Goal: Task Accomplishment & Management: Complete application form

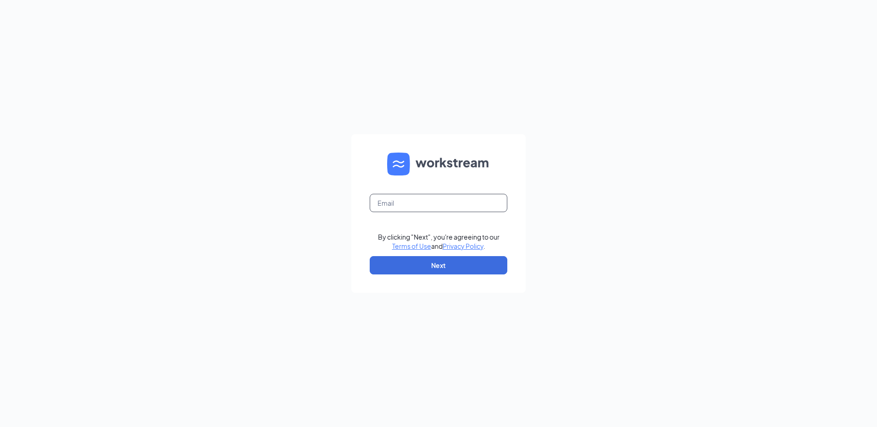
click at [418, 202] on input "text" at bounding box center [439, 203] width 138 height 18
type input "bk4934@dakotapartnersinc.com"
click at [429, 264] on button "Next" at bounding box center [439, 265] width 138 height 18
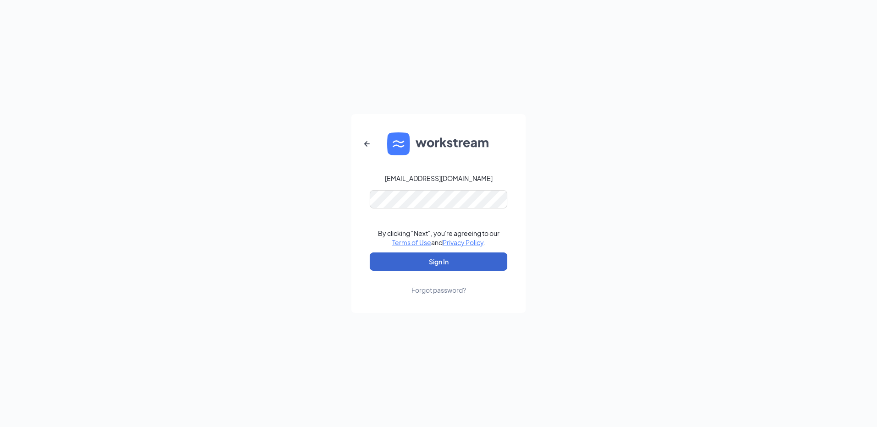
click at [442, 264] on button "Sign In" at bounding box center [439, 262] width 138 height 18
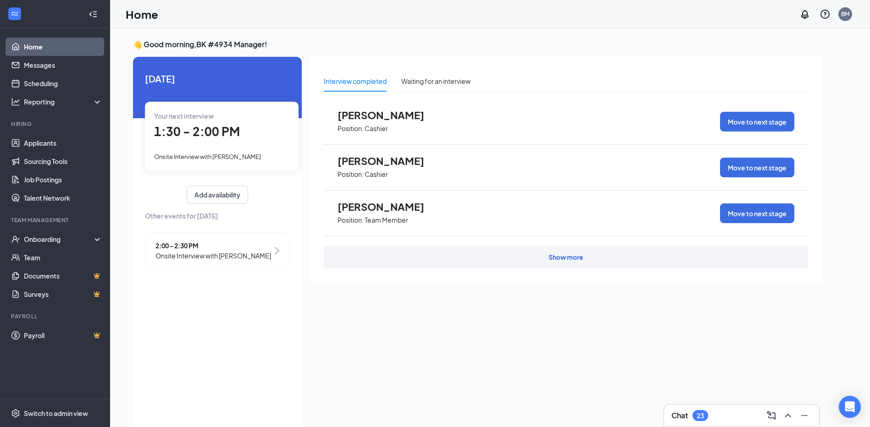
click at [436, 257] on div "Show more" at bounding box center [566, 257] width 484 height 23
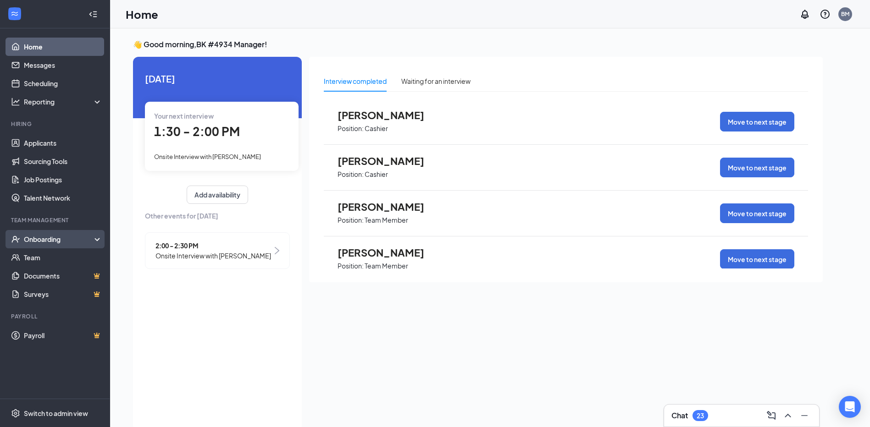
click at [30, 240] on div "Onboarding" at bounding box center [59, 239] width 71 height 9
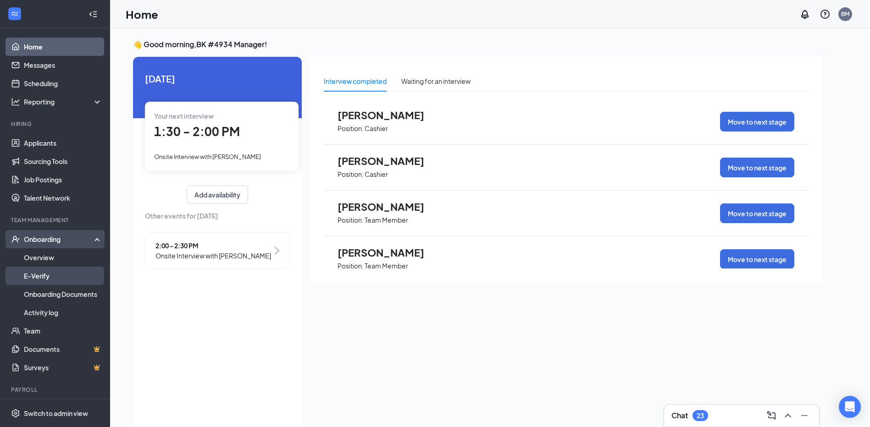
click at [44, 280] on link "E-Verify" at bounding box center [63, 276] width 78 height 18
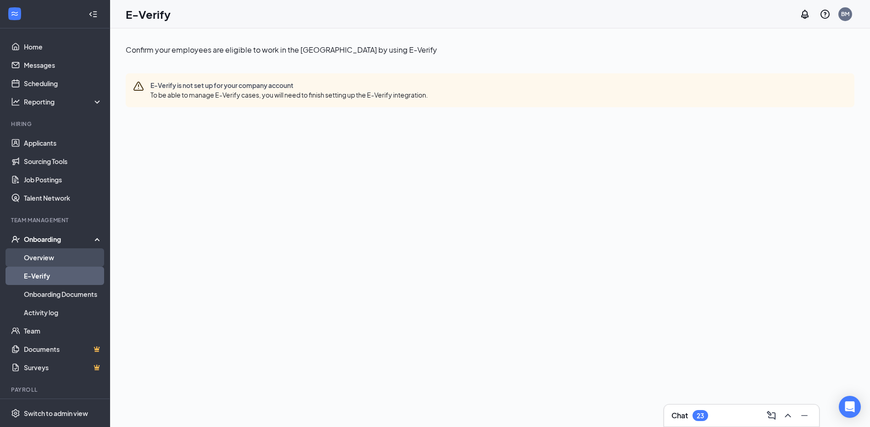
click at [50, 258] on link "Overview" at bounding box center [63, 257] width 78 height 18
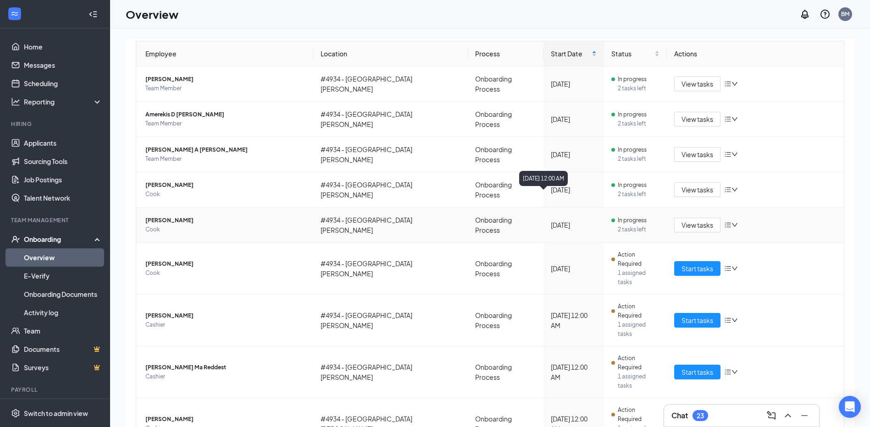
scroll to position [92, 0]
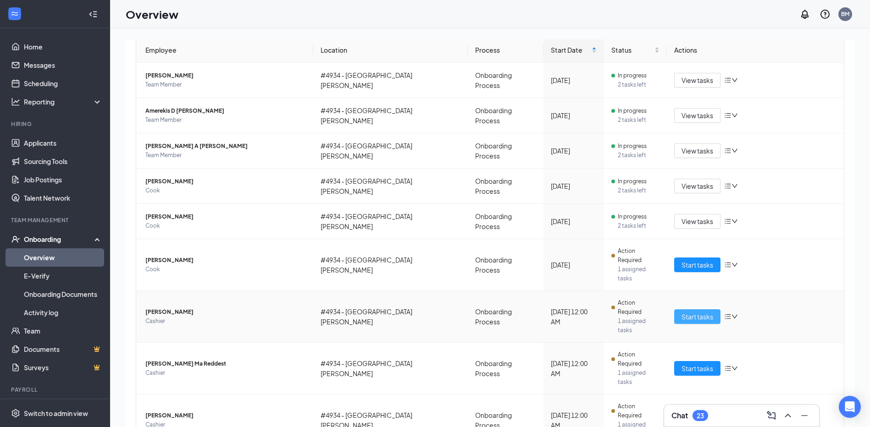
click at [698, 312] on span "Start tasks" at bounding box center [697, 317] width 32 height 10
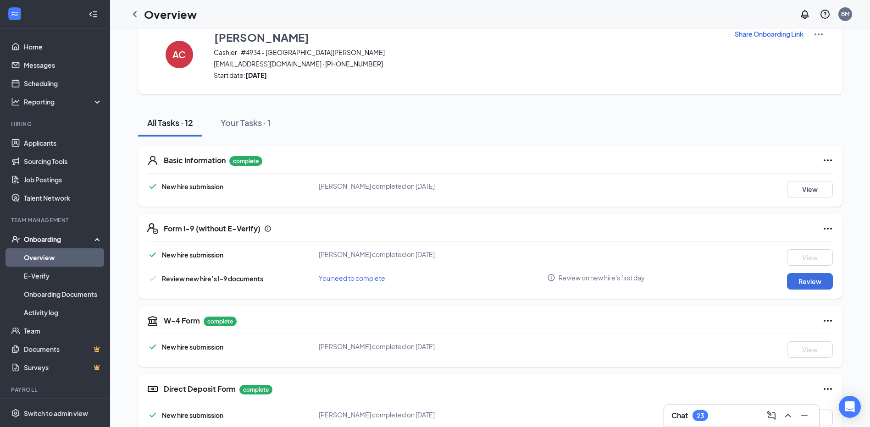
scroll to position [46, 0]
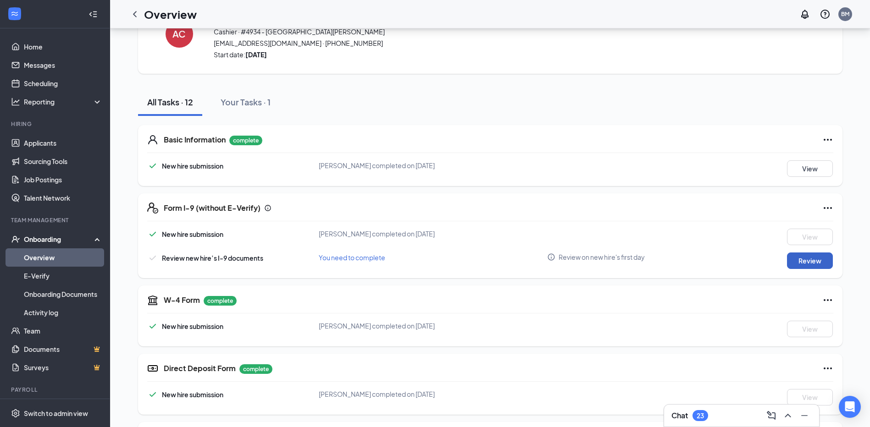
click at [822, 265] on button "Review" at bounding box center [810, 261] width 46 height 17
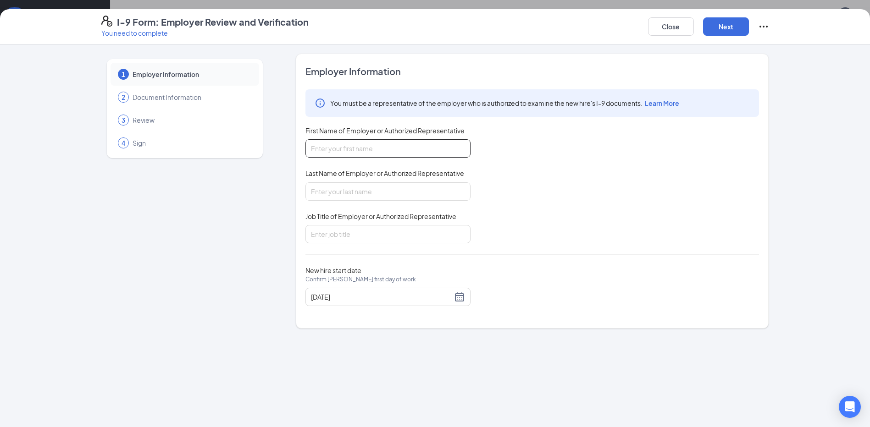
click at [400, 143] on input "First Name of Employer or Authorized Representative" at bounding box center [387, 148] width 165 height 18
type input "a"
type input "Ashunti"
click at [373, 192] on input "Last Name of Employer or Authorized Representative" at bounding box center [387, 191] width 165 height 18
type input "[PERSON_NAME]"
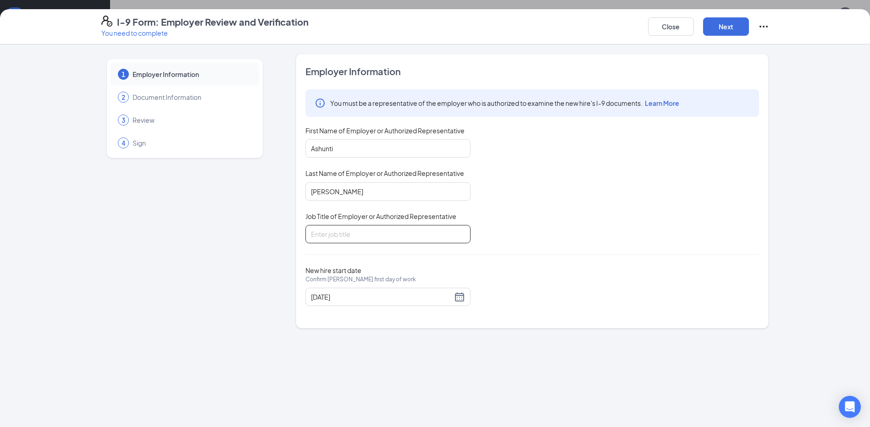
click at [388, 240] on input "Job Title of Employer or Authorized Representative" at bounding box center [387, 234] width 165 height 18
type input "crew member"
click at [733, 27] on button "Next" at bounding box center [726, 26] width 46 height 18
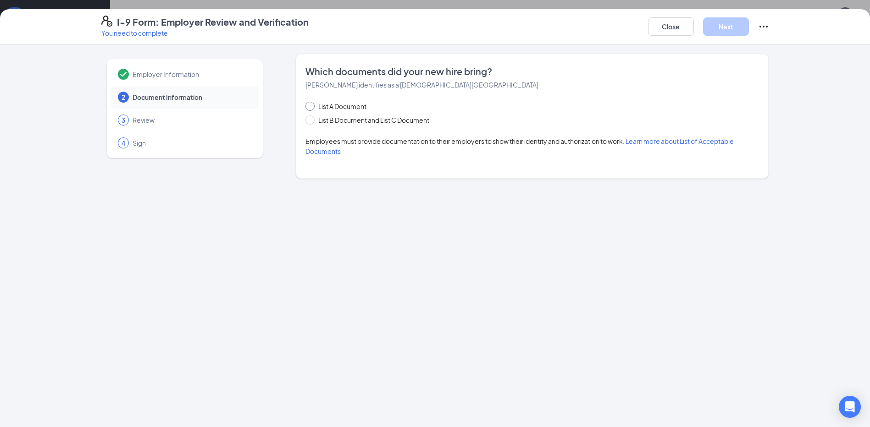
click at [311, 105] on input "List A Document" at bounding box center [308, 105] width 6 height 6
radio input "true"
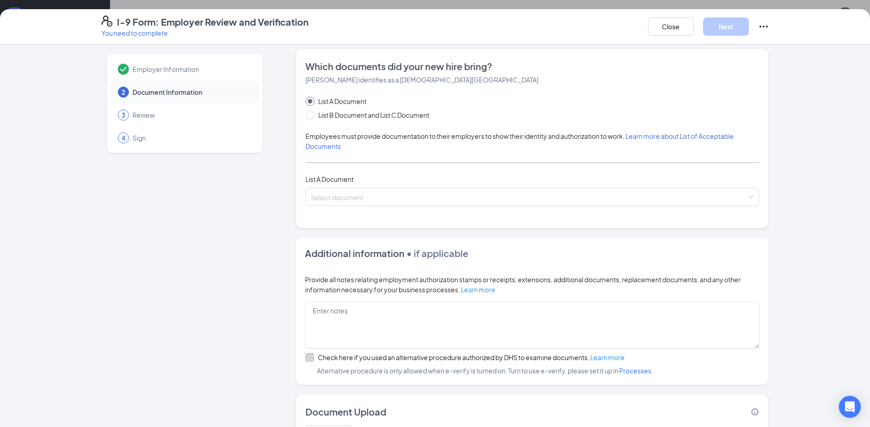
scroll to position [0, 0]
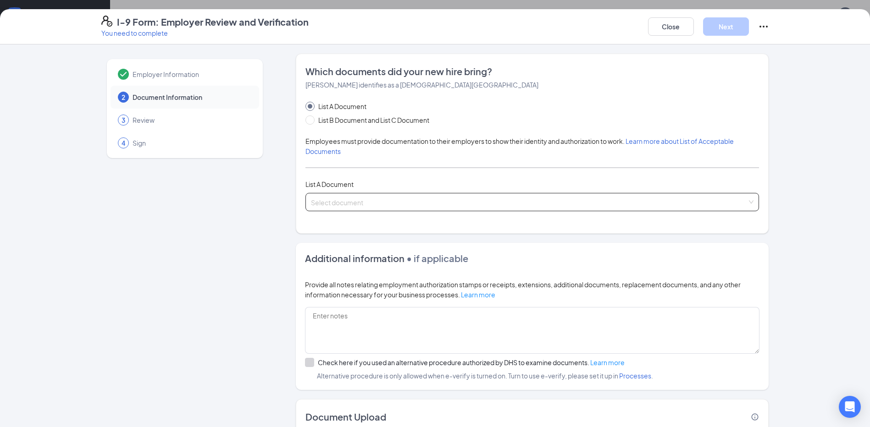
click at [496, 203] on input "search" at bounding box center [529, 200] width 436 height 14
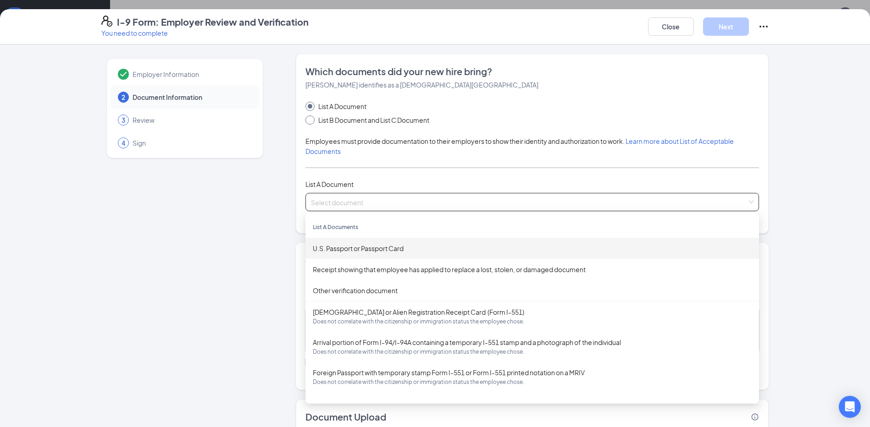
click at [305, 123] on span at bounding box center [309, 120] width 9 height 9
click at [305, 122] on input "List B Document and List C Document" at bounding box center [308, 119] width 6 height 6
radio input "true"
radio input "false"
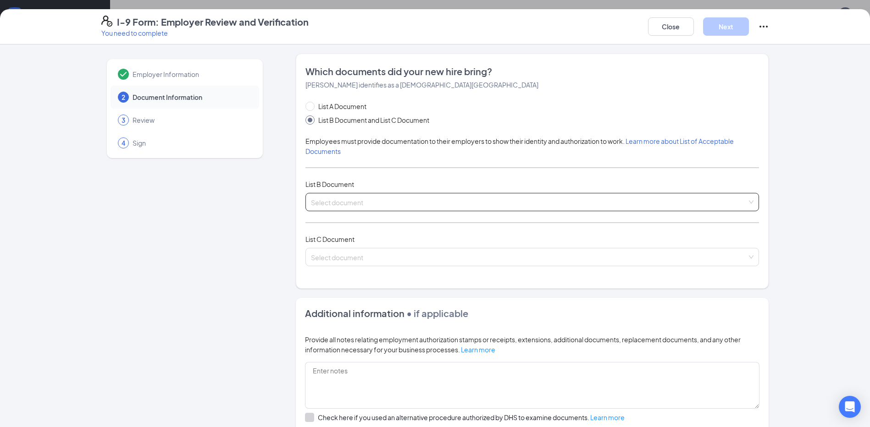
click at [411, 203] on input "search" at bounding box center [529, 200] width 436 height 14
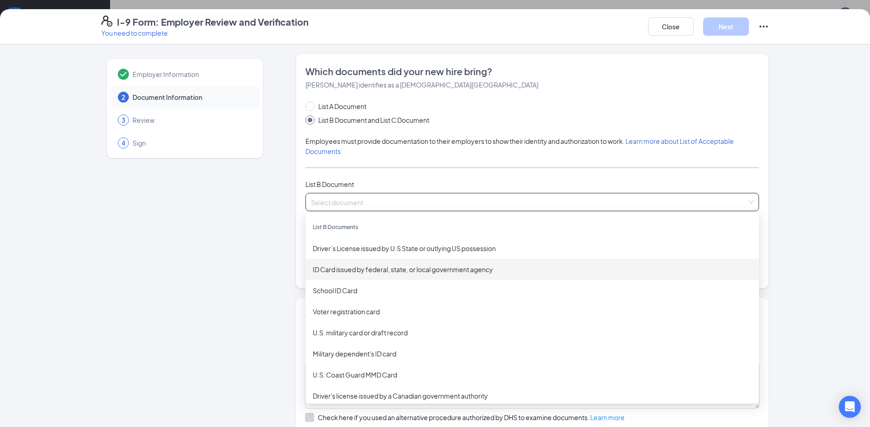
click at [445, 269] on div "ID Card issued by federal, state, or local government agency" at bounding box center [532, 270] width 439 height 10
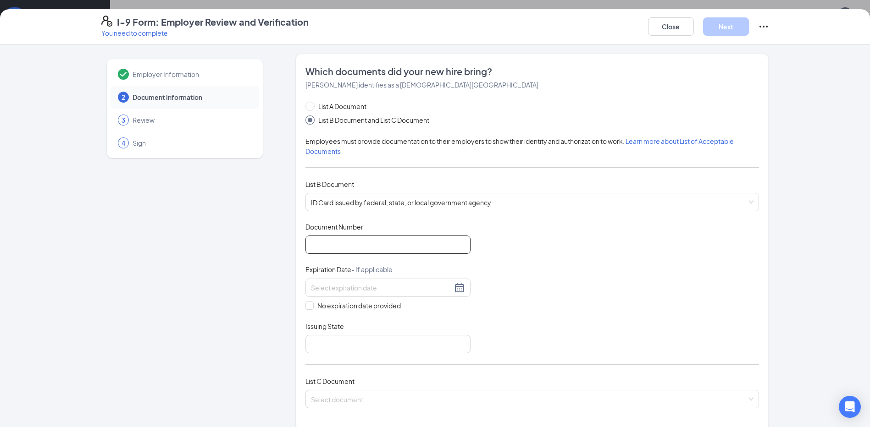
click at [374, 248] on input "Document Number" at bounding box center [387, 245] width 165 height 18
type input "b"
type input "B000-133-687-500"
click at [376, 291] on input at bounding box center [381, 288] width 141 height 10
click at [411, 375] on td "18" at bounding box center [414, 369] width 17 height 14
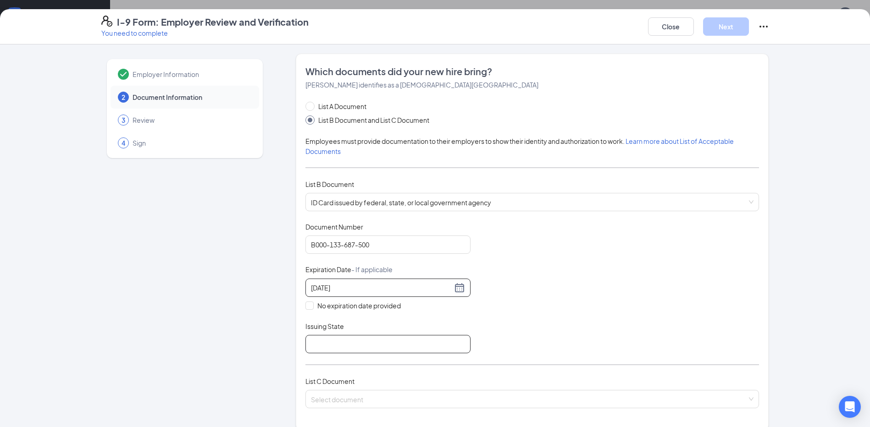
type input "[DATE]"
click at [336, 341] on input "Issuing State" at bounding box center [387, 344] width 165 height 18
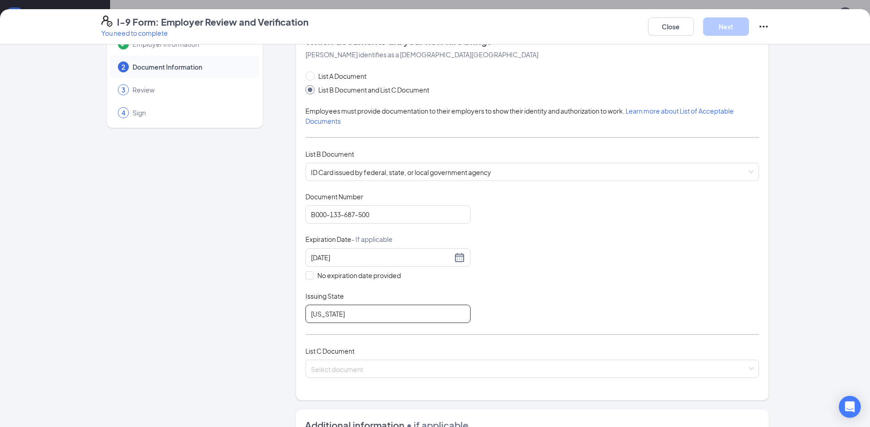
scroll to position [46, 0]
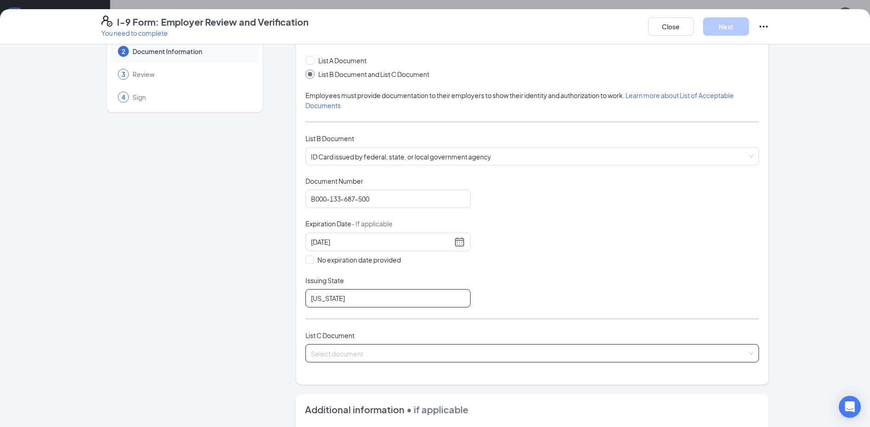
type input "[US_STATE]"
click at [392, 352] on input "search" at bounding box center [529, 352] width 436 height 14
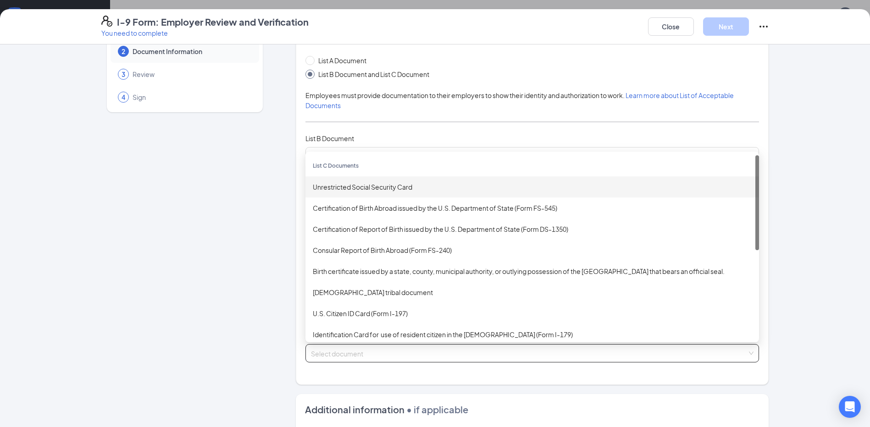
click at [381, 189] on div "Unrestricted Social Security Card" at bounding box center [532, 187] width 439 height 10
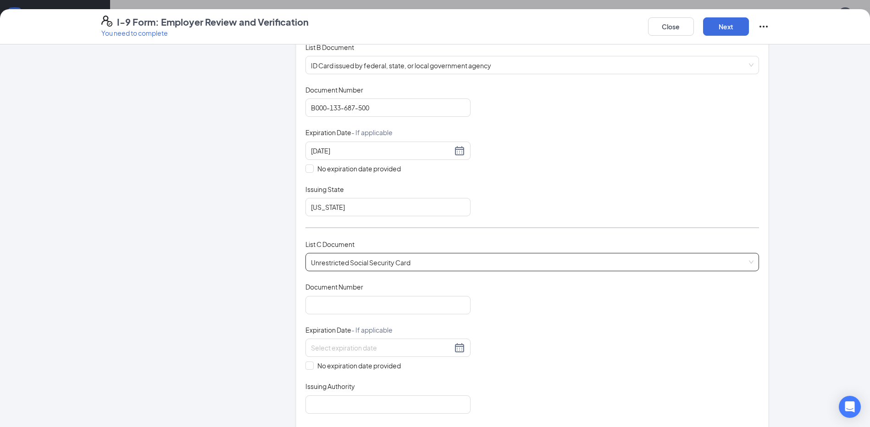
scroll to position [138, 0]
click at [369, 308] on input "Document Number" at bounding box center [387, 305] width 165 height 18
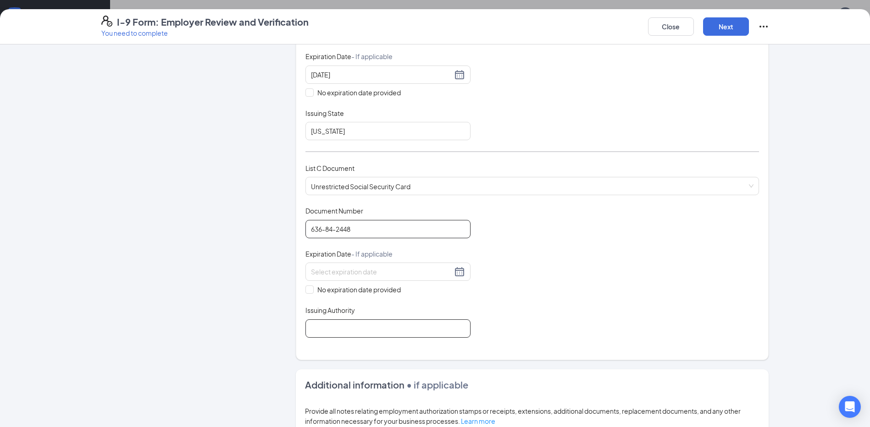
scroll to position [229, 0]
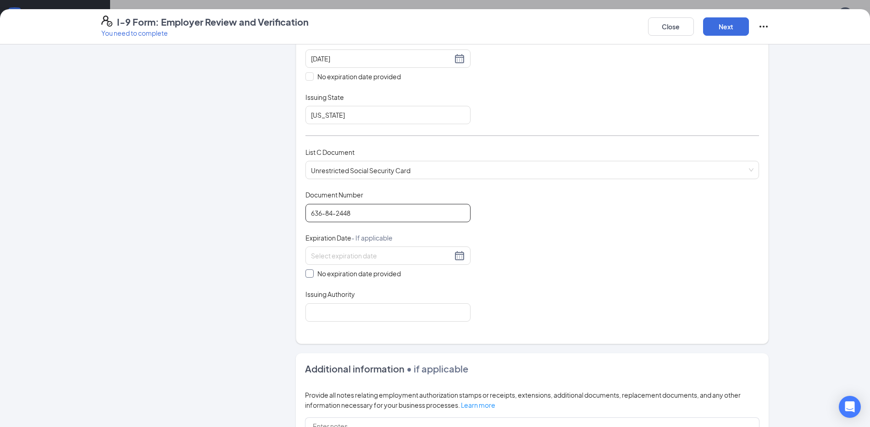
type input "636-84-2448"
click at [314, 273] on span "No expiration date provided" at bounding box center [359, 274] width 91 height 10
click at [311, 273] on input "No expiration date provided" at bounding box center [308, 273] width 6 height 6
checkbox input "true"
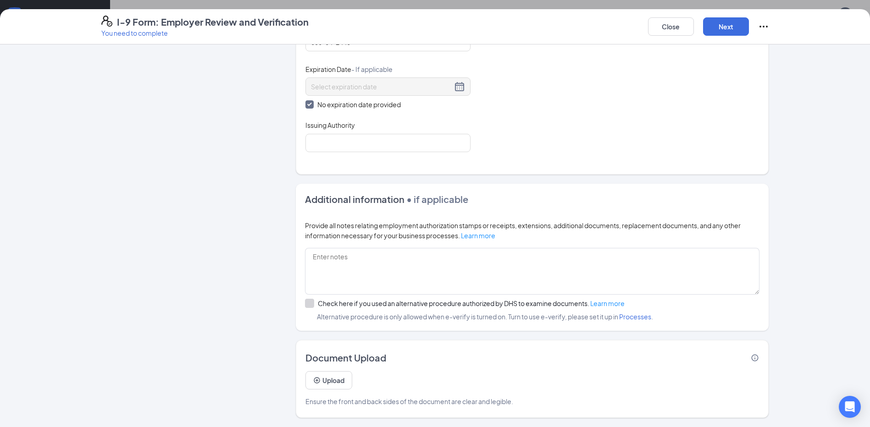
scroll to position [275, 0]
click at [728, 30] on button "Next" at bounding box center [726, 26] width 46 height 18
click at [357, 147] on input "Issuing Authority" at bounding box center [387, 143] width 165 height 18
type input "Social Security Card"
click at [717, 27] on button "Next" at bounding box center [726, 26] width 46 height 18
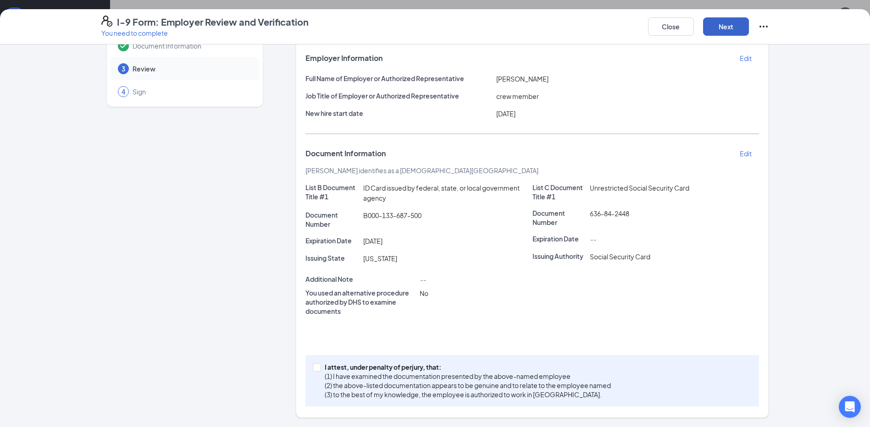
scroll to position [321, 0]
click at [717, 27] on button "Next" at bounding box center [726, 26] width 46 height 18
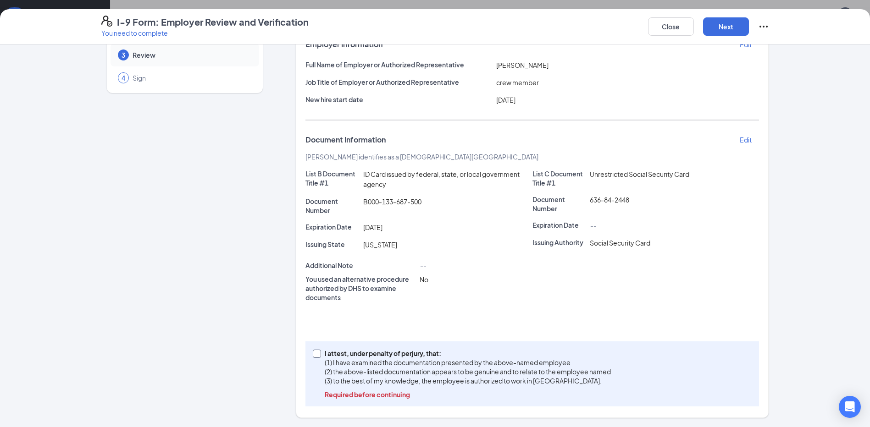
click at [315, 352] on input "I attest, under penalty of [PERSON_NAME], that: (1) I have examined the documen…" at bounding box center [316, 353] width 6 height 6
checkbox input "true"
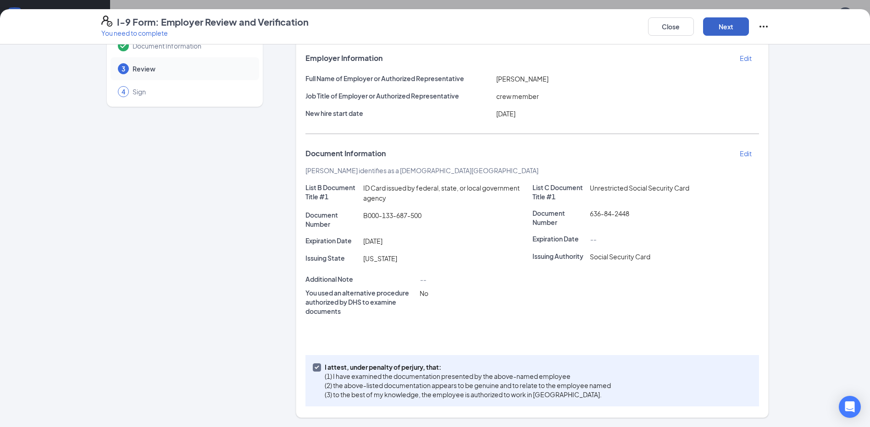
click at [720, 24] on button "Next" at bounding box center [726, 26] width 46 height 18
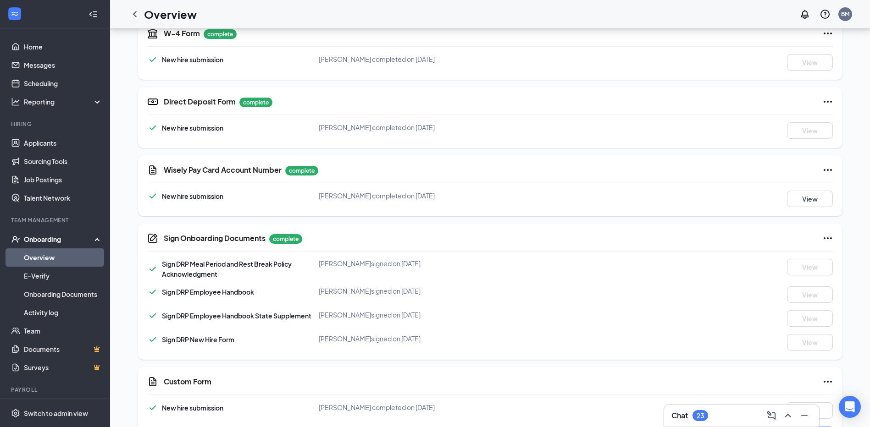
scroll to position [348, 0]
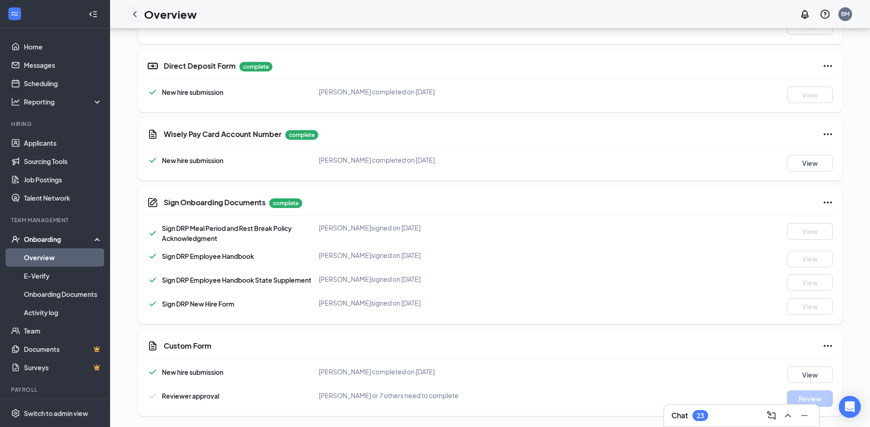
click at [138, 15] on icon "ChevronLeft" at bounding box center [134, 14] width 11 height 11
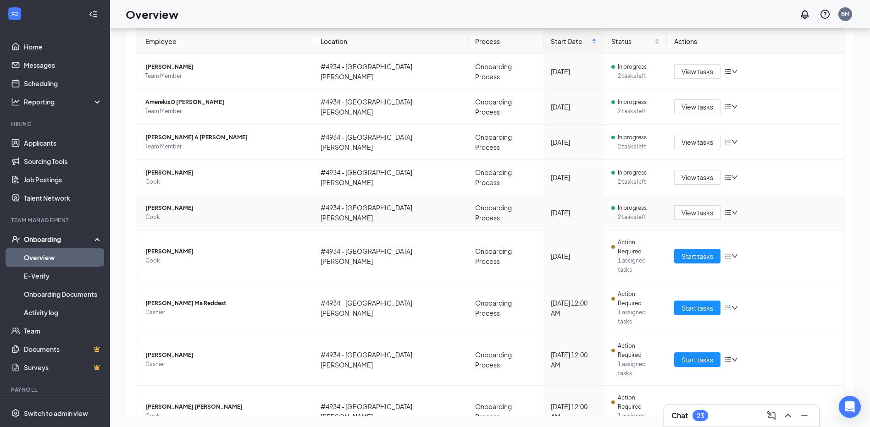
scroll to position [60, 0]
click at [697, 354] on span "Start tasks" at bounding box center [697, 359] width 32 height 10
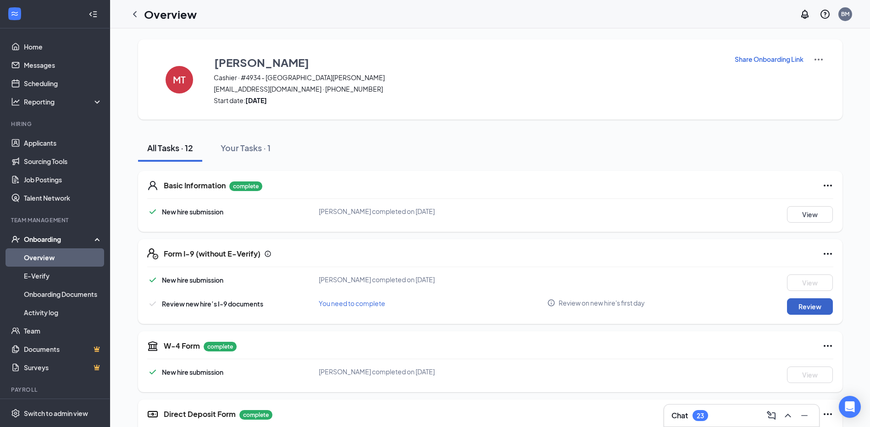
click at [812, 306] on button "Review" at bounding box center [810, 306] width 46 height 17
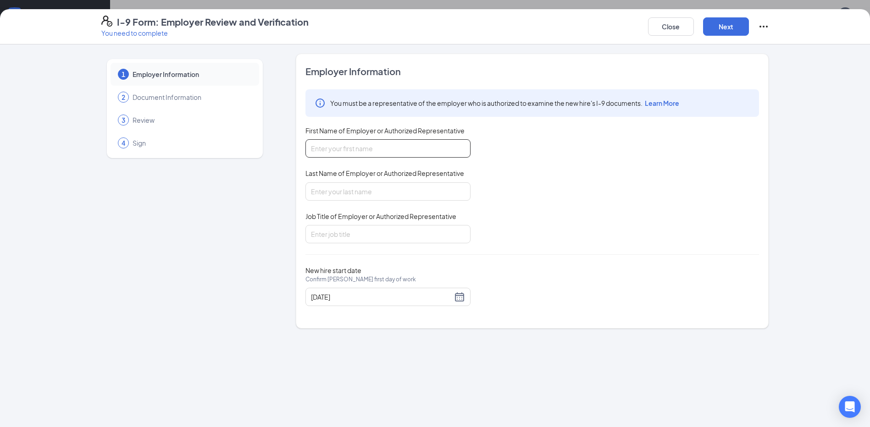
click at [422, 149] on input "First Name of Employer or Authorized Representative" at bounding box center [387, 148] width 165 height 18
click at [677, 31] on button "Close" at bounding box center [671, 26] width 46 height 18
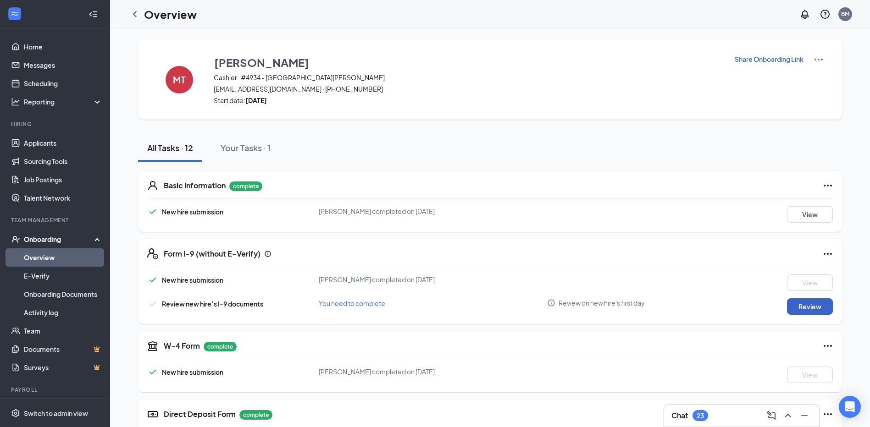
click at [804, 308] on button "Review" at bounding box center [810, 306] width 46 height 17
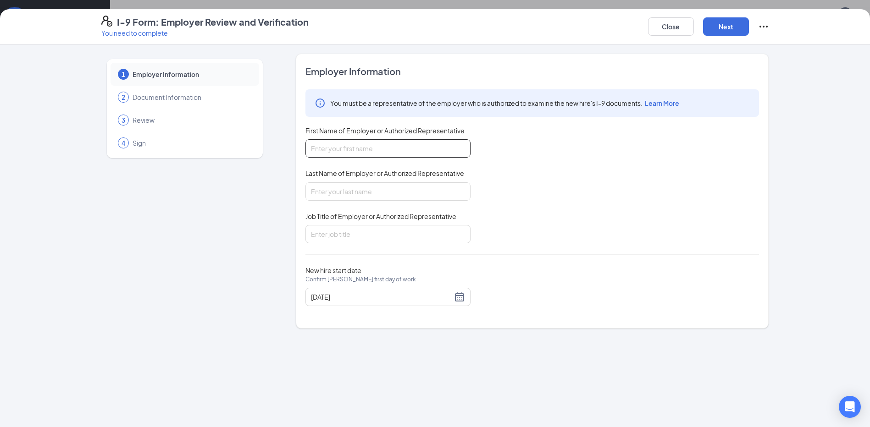
click at [435, 140] on input "First Name of Employer or Authorized Representative" at bounding box center [387, 148] width 165 height 18
type input "m"
type input "Mark"
click at [372, 193] on input "Last Name of Employer or Authorized Representative" at bounding box center [387, 191] width 165 height 18
type input "[PERSON_NAME]"
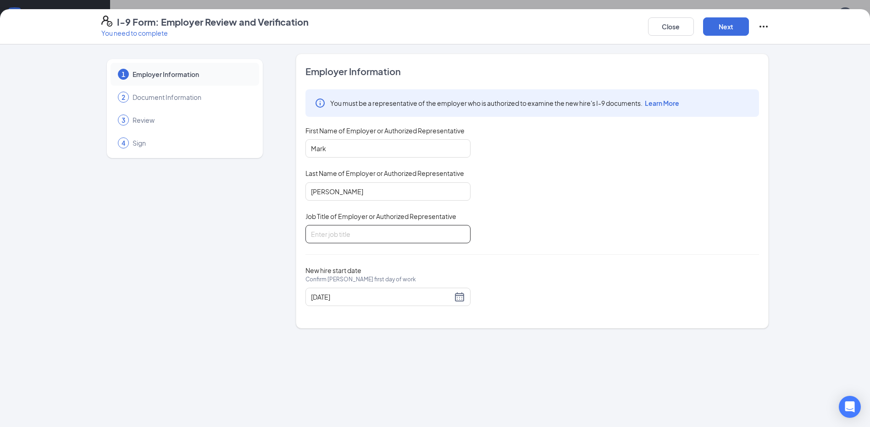
click at [340, 237] on input "Job Title of Employer or Authorized Representative" at bounding box center [387, 234] width 165 height 18
type input "crew"
click at [721, 22] on button "Next" at bounding box center [726, 26] width 46 height 18
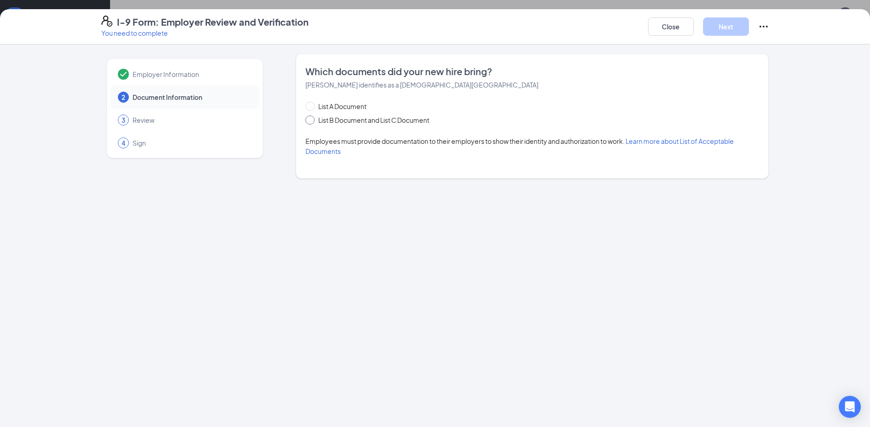
click at [308, 117] on input "List B Document and List C Document" at bounding box center [308, 119] width 6 height 6
radio input "true"
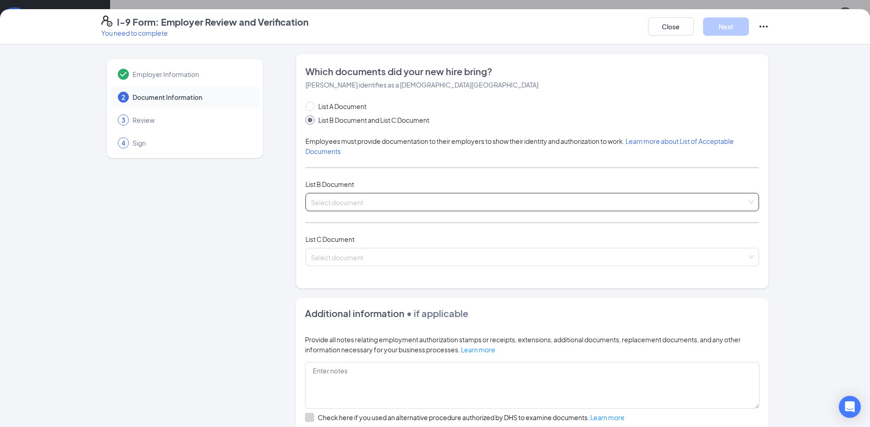
click at [340, 204] on input "search" at bounding box center [529, 200] width 436 height 14
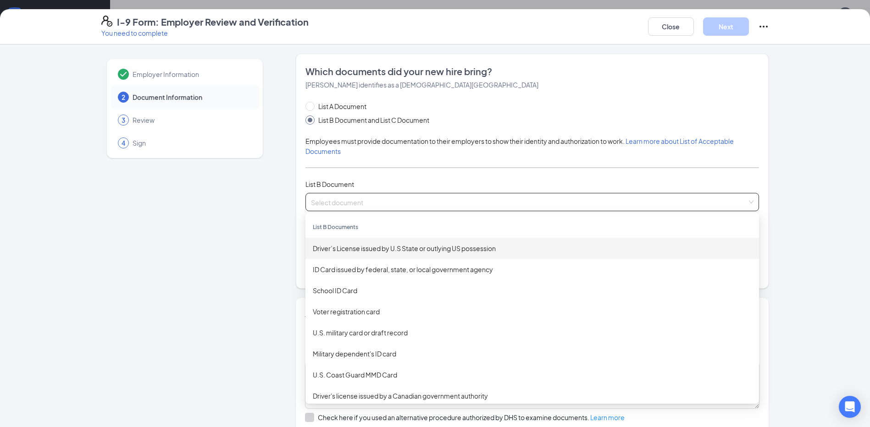
click at [366, 250] on div "Driver’s License issued by U.S State or outlying US possession" at bounding box center [532, 248] width 439 height 10
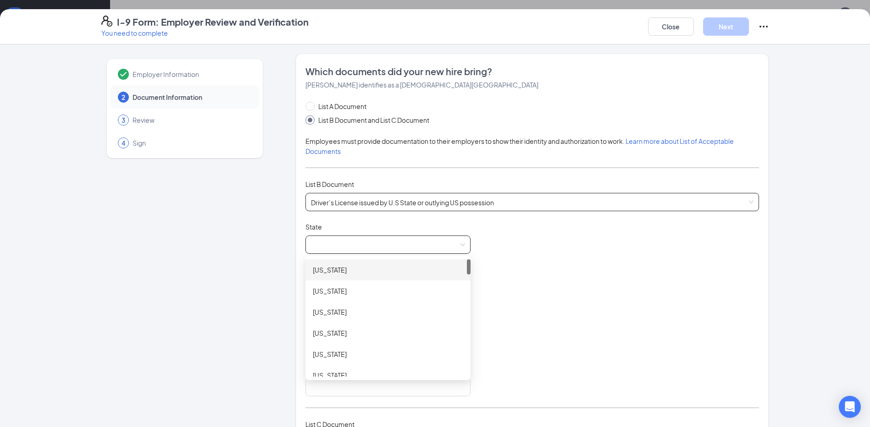
click at [375, 248] on span at bounding box center [388, 244] width 154 height 17
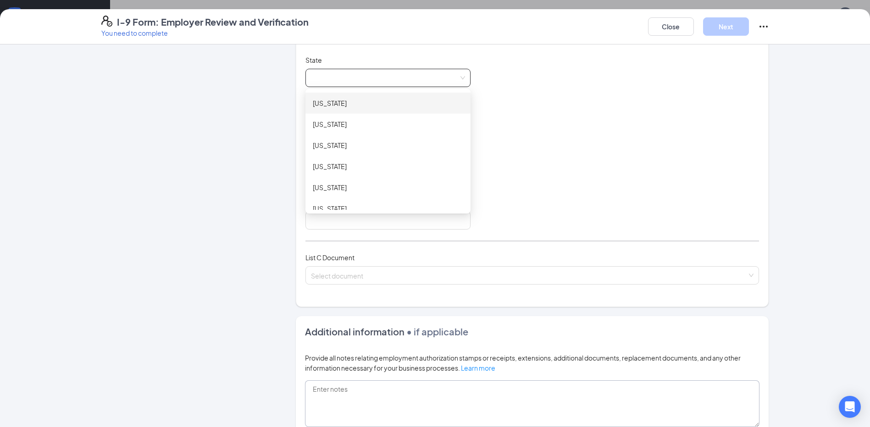
scroll to position [162, 0]
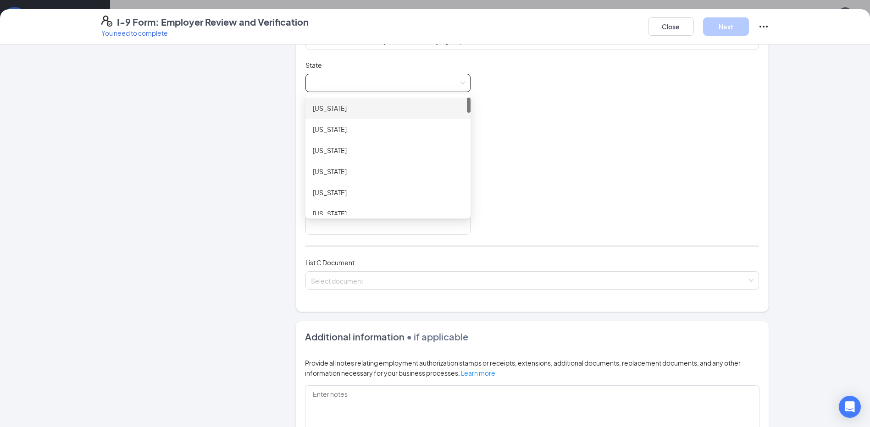
click at [371, 84] on span at bounding box center [388, 82] width 154 height 17
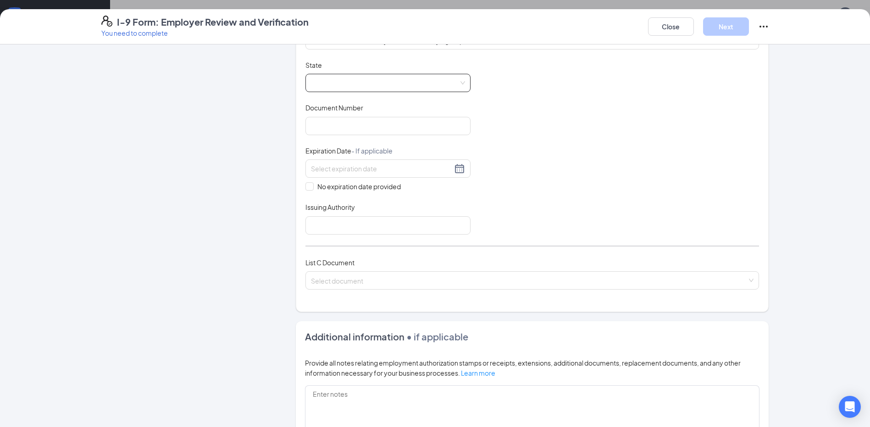
click at [371, 84] on span at bounding box center [388, 82] width 154 height 17
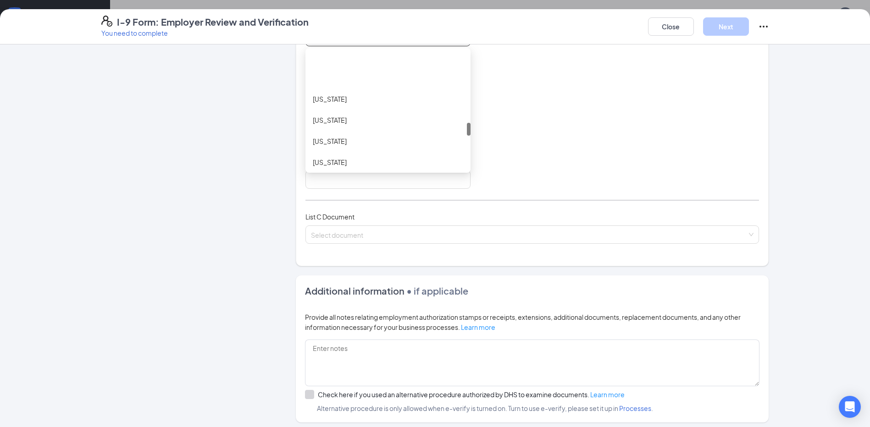
scroll to position [688, 0]
click at [343, 130] on div "[US_STATE]" at bounding box center [388, 134] width 150 height 10
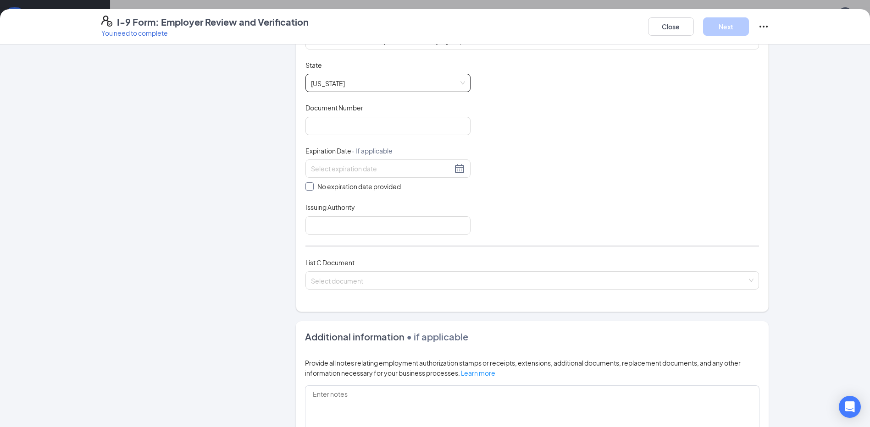
scroll to position [116, 0]
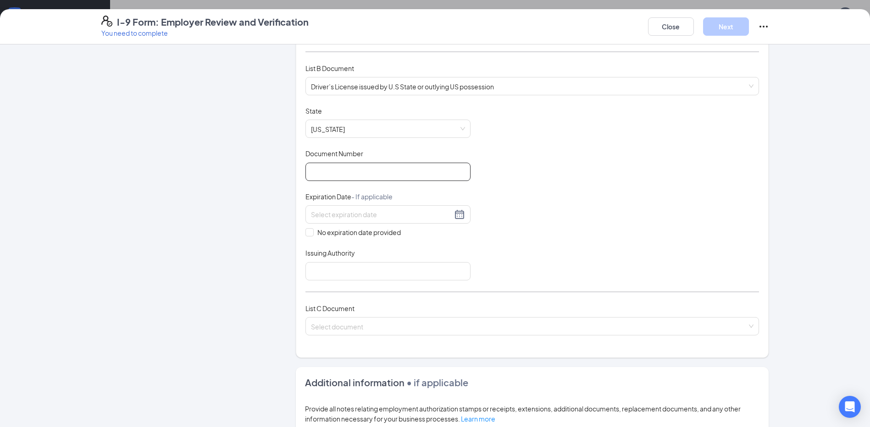
click at [382, 177] on input "Document Number" at bounding box center [387, 172] width 165 height 18
type input "NDL-17-6453"
click at [376, 219] on input at bounding box center [381, 215] width 141 height 10
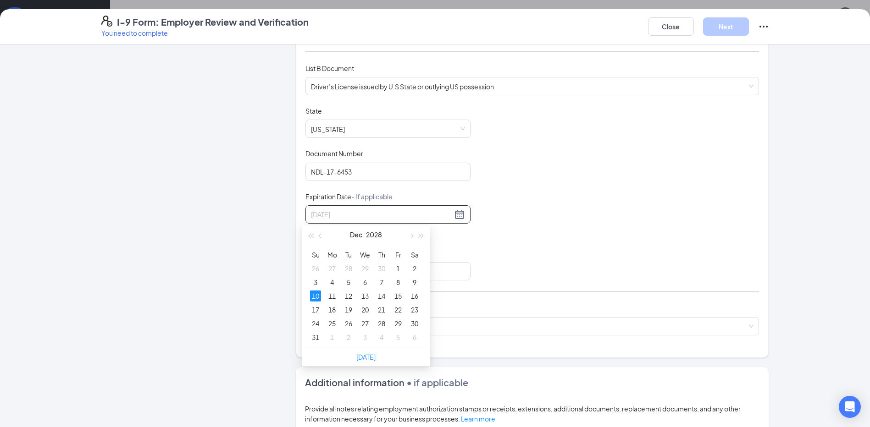
click at [311, 300] on div "10" at bounding box center [315, 296] width 11 height 11
type input "[DATE]"
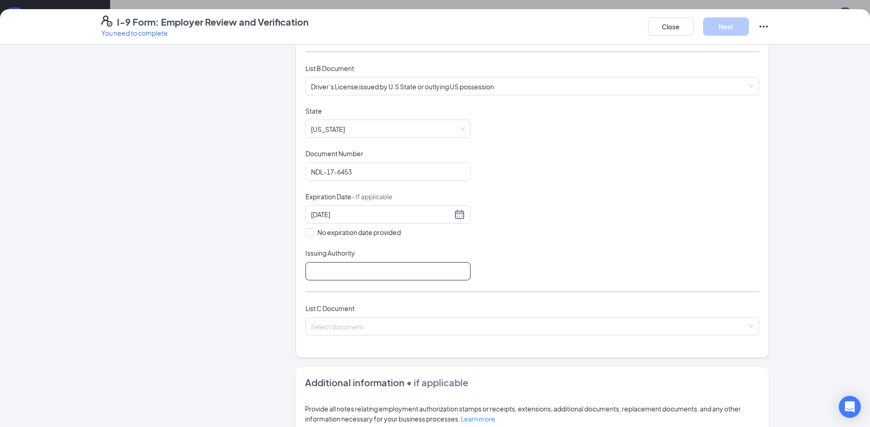
click at [332, 277] on input "Issuing Authority" at bounding box center [387, 271] width 165 height 18
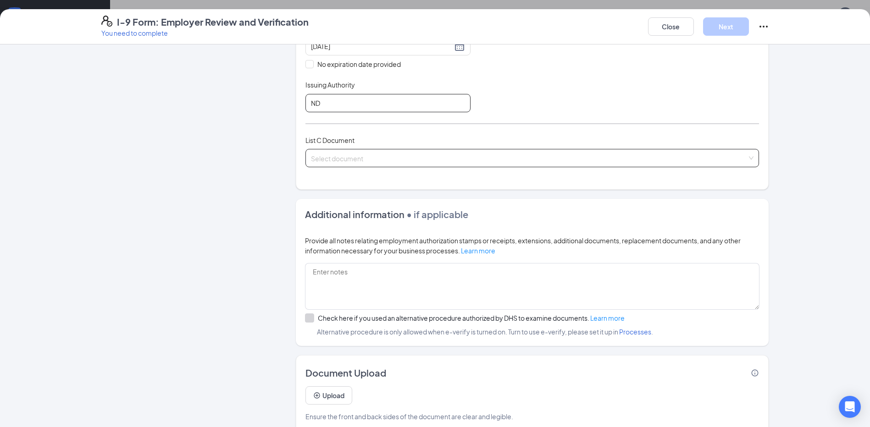
scroll to position [299, 0]
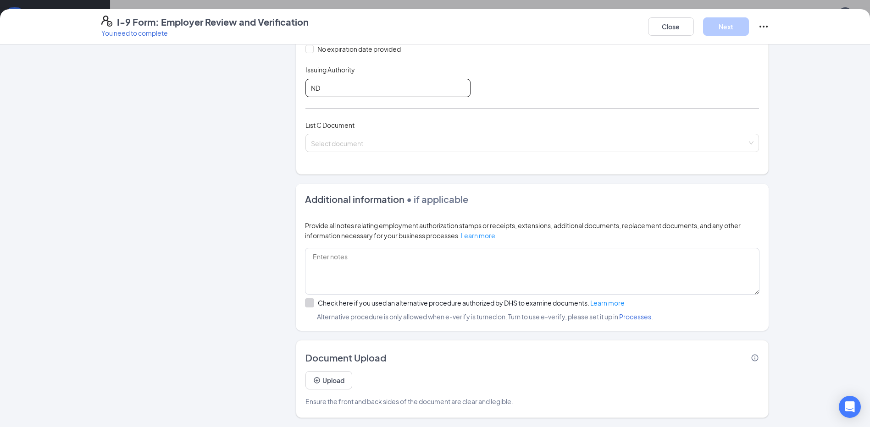
type input "N"
type input "[US_STATE]"
click at [375, 139] on input "search" at bounding box center [529, 141] width 436 height 14
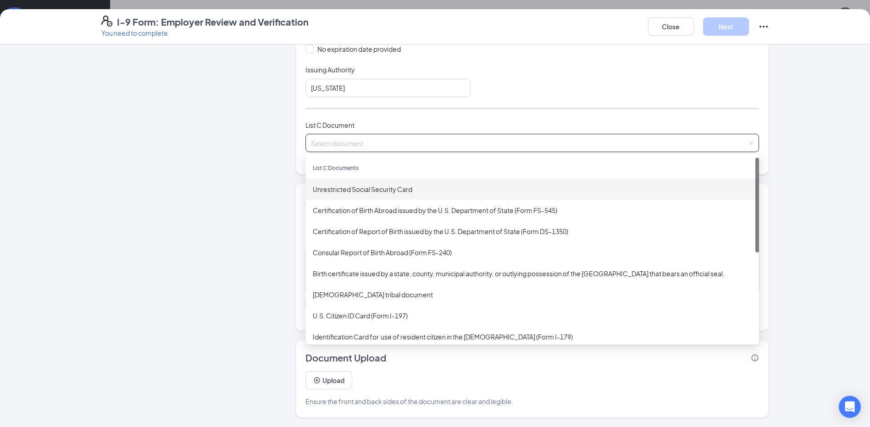
click at [372, 193] on div "Unrestricted Social Security Card" at bounding box center [532, 189] width 439 height 10
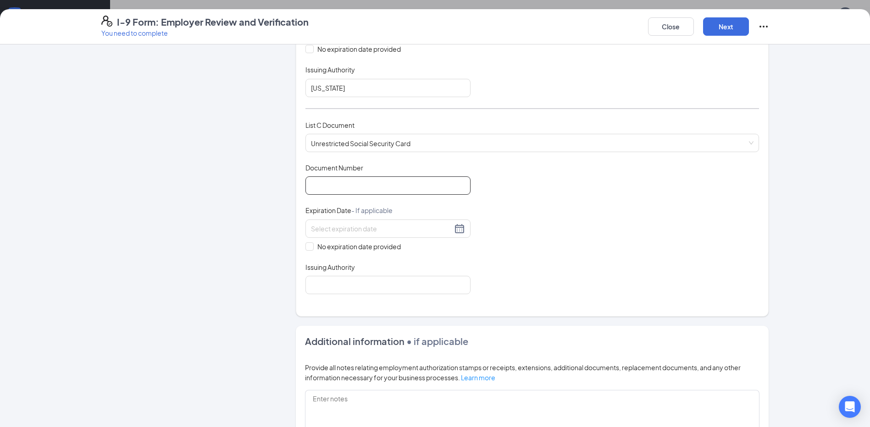
click at [373, 193] on input "Document Number" at bounding box center [387, 186] width 165 height 18
type input "306-98-1203"
click at [322, 244] on span "No expiration date provided" at bounding box center [359, 247] width 91 height 10
click at [312, 244] on input "No expiration date provided" at bounding box center [308, 246] width 6 height 6
checkbox input "true"
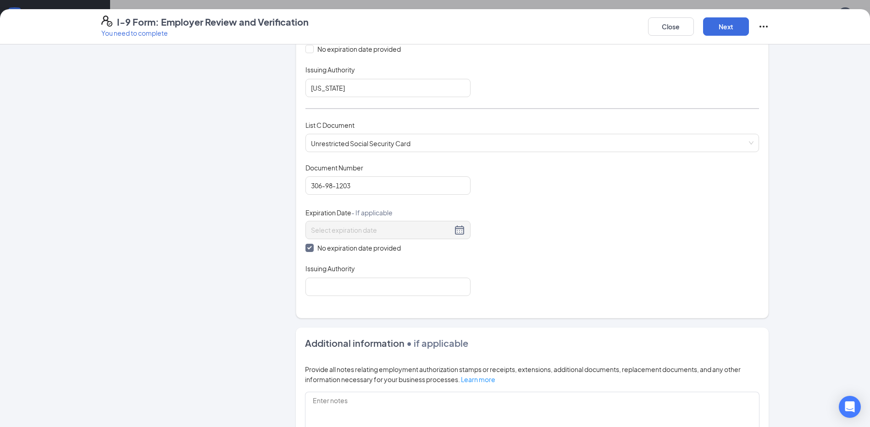
click at [357, 298] on div "Which documents did your new hire bring? [PERSON_NAME] identifies as a [DEMOGRA…" at bounding box center [531, 36] width 453 height 541
click at [367, 295] on input "Issuing Authority" at bounding box center [387, 287] width 165 height 18
type input "united [GEOGRAPHIC_DATA]"
click at [725, 26] on button "Next" at bounding box center [726, 26] width 46 height 18
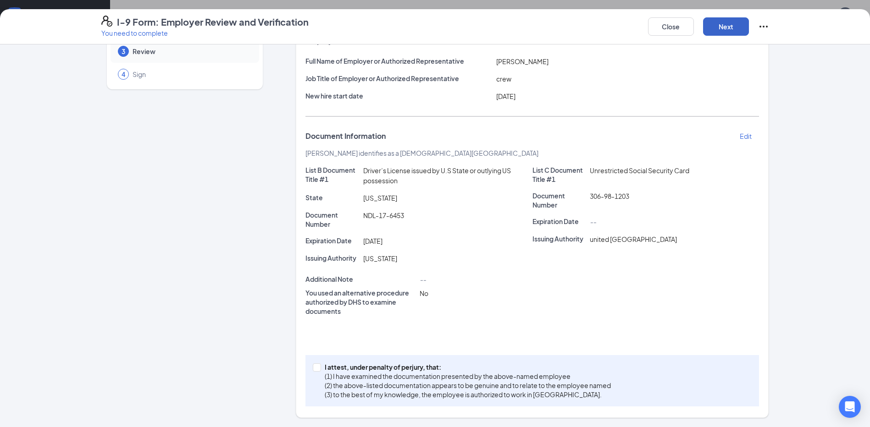
scroll to position [138, 0]
click at [717, 29] on button "Next" at bounding box center [726, 26] width 46 height 18
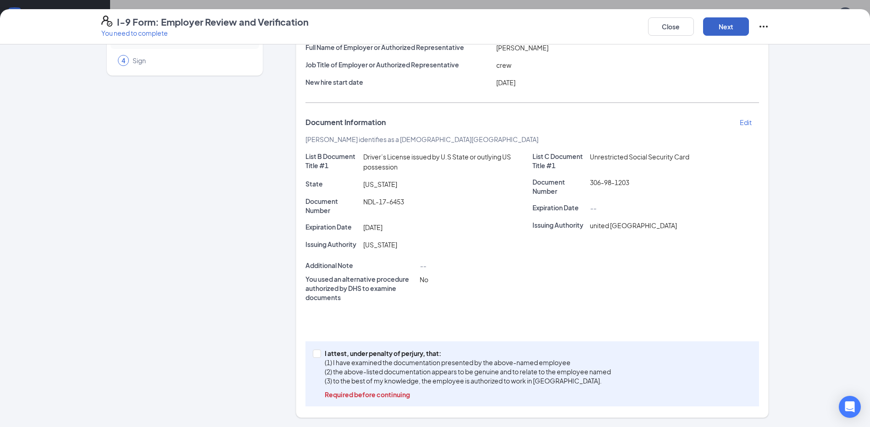
scroll to position [229, 0]
click at [315, 355] on input "I attest, under penalty of [PERSON_NAME], that: (1) I have examined the documen…" at bounding box center [316, 353] width 6 height 6
checkbox input "true"
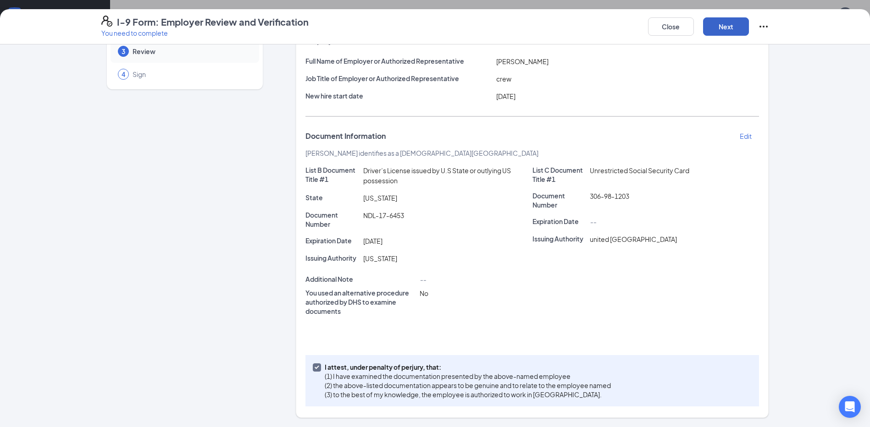
click at [719, 23] on button "Next" at bounding box center [726, 26] width 46 height 18
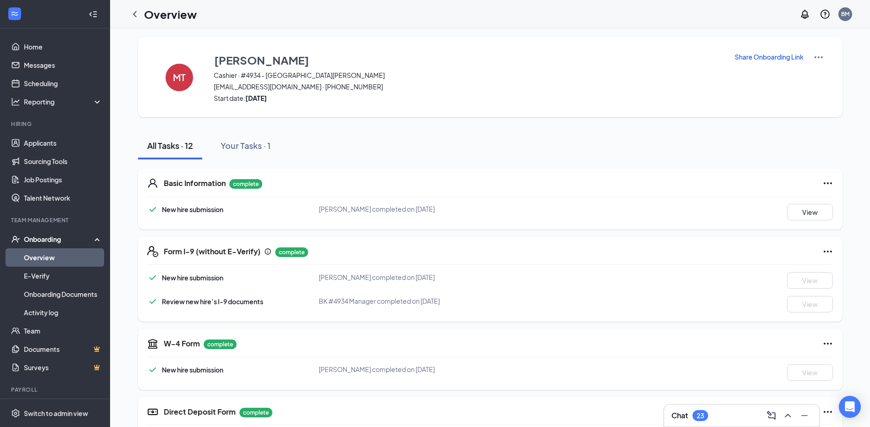
scroll to position [0, 0]
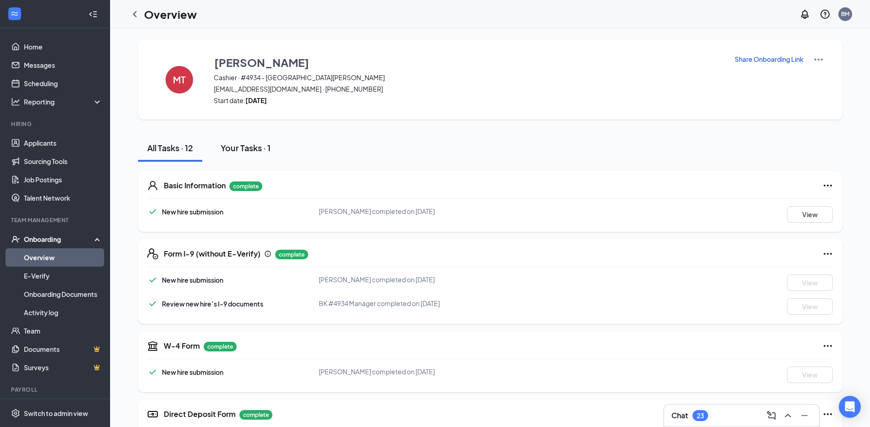
click at [235, 143] on div "Your Tasks · 1" at bounding box center [246, 147] width 50 height 11
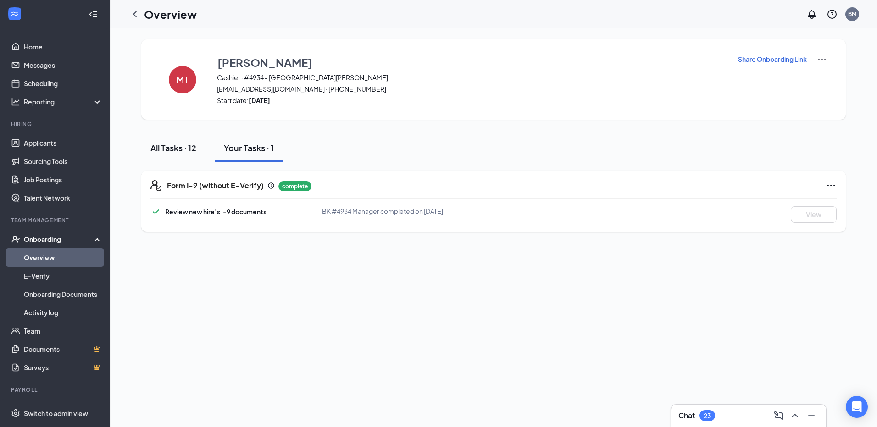
click at [196, 148] on div "All Tasks · 12" at bounding box center [173, 147] width 46 height 11
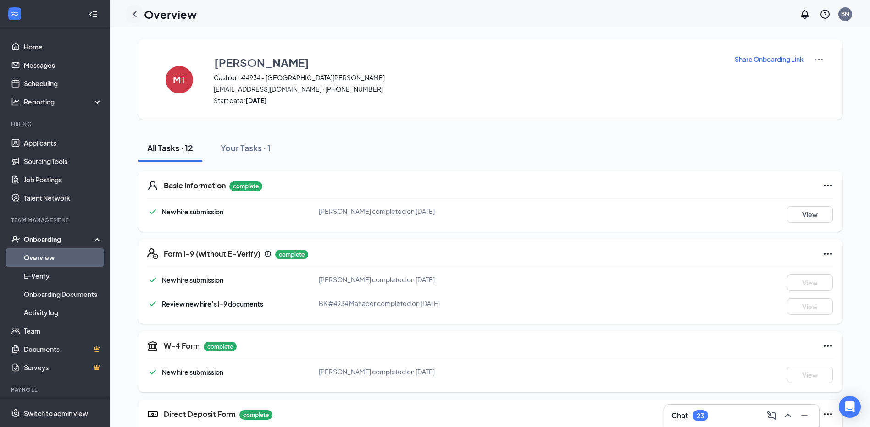
click at [138, 13] on icon "ChevronLeft" at bounding box center [134, 14] width 11 height 11
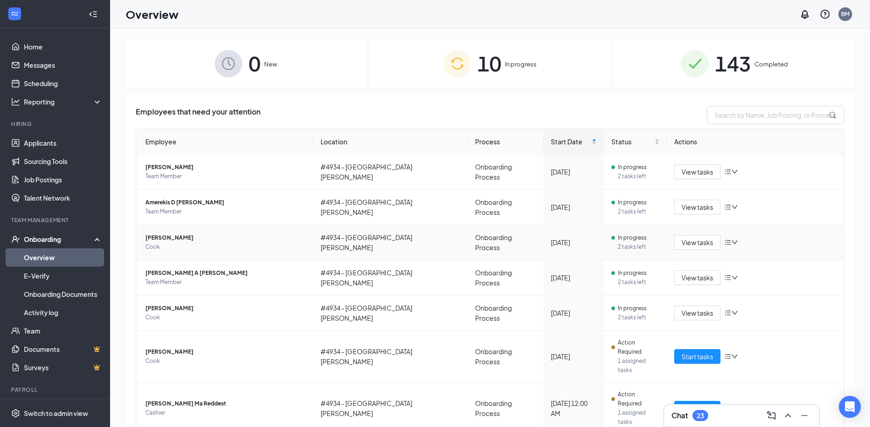
scroll to position [27, 0]
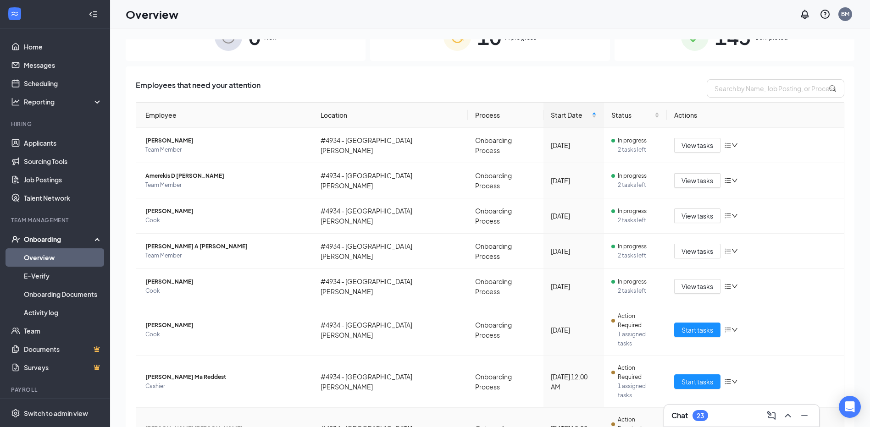
click at [674, 426] on button "Start tasks" at bounding box center [697, 433] width 46 height 15
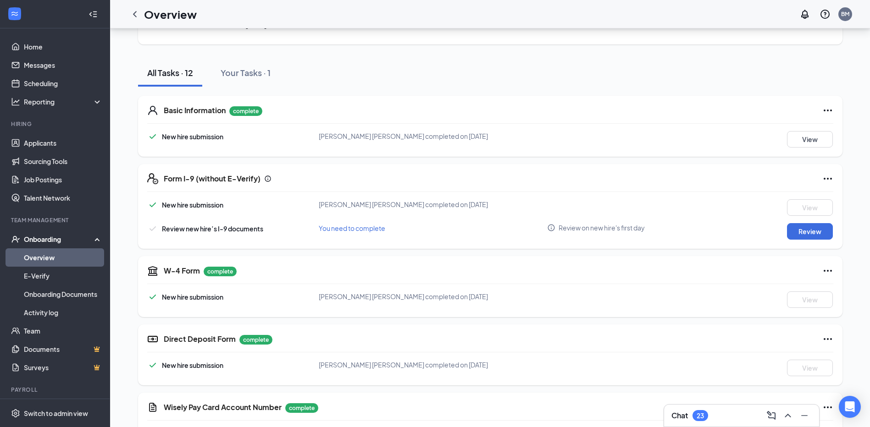
scroll to position [73, 0]
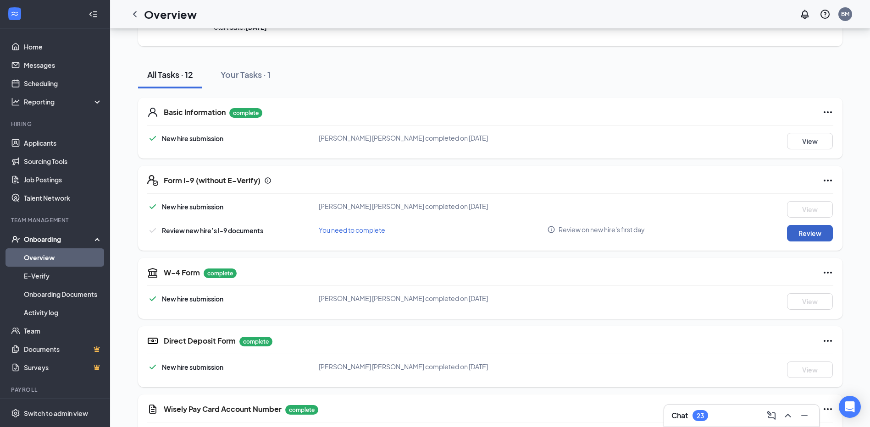
click at [820, 236] on button "Review" at bounding box center [810, 233] width 46 height 17
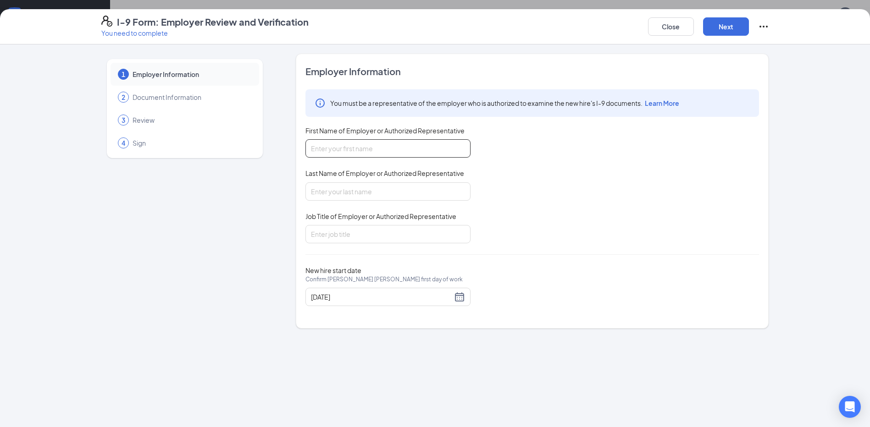
click at [433, 149] on input "First Name of Employer or Authorized Representative" at bounding box center [387, 148] width 165 height 18
type input "[PERSON_NAME]"
click at [362, 236] on input "Job Title of Employer or Authorized Representative" at bounding box center [387, 234] width 165 height 18
type input "[PERSON_NAME]"
click at [716, 30] on button "Next" at bounding box center [726, 26] width 46 height 18
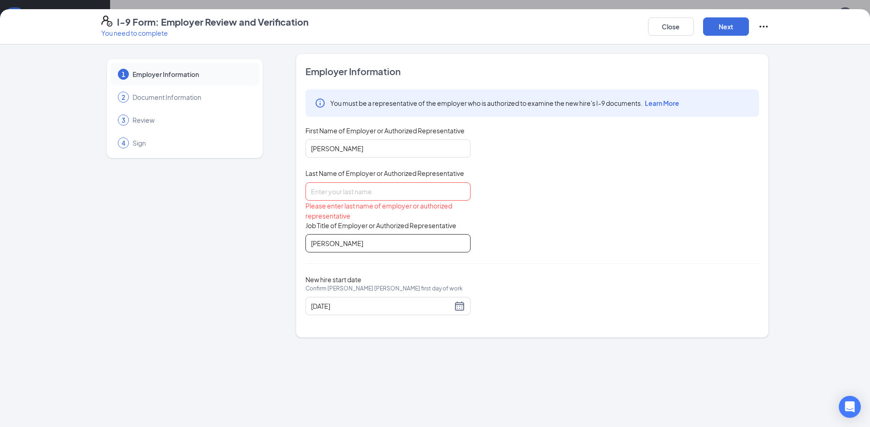
click at [338, 247] on input "[PERSON_NAME]" at bounding box center [387, 243] width 165 height 18
type input "C"
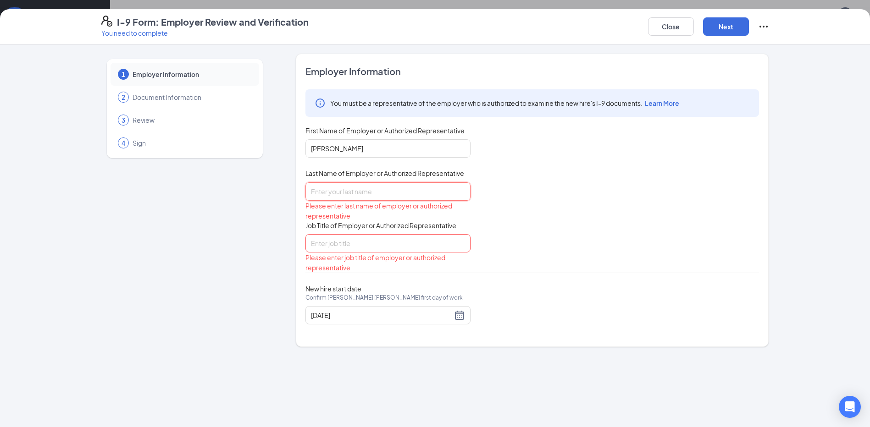
click at [367, 192] on input "Last Name of Employer or Authorized Representative" at bounding box center [387, 191] width 165 height 18
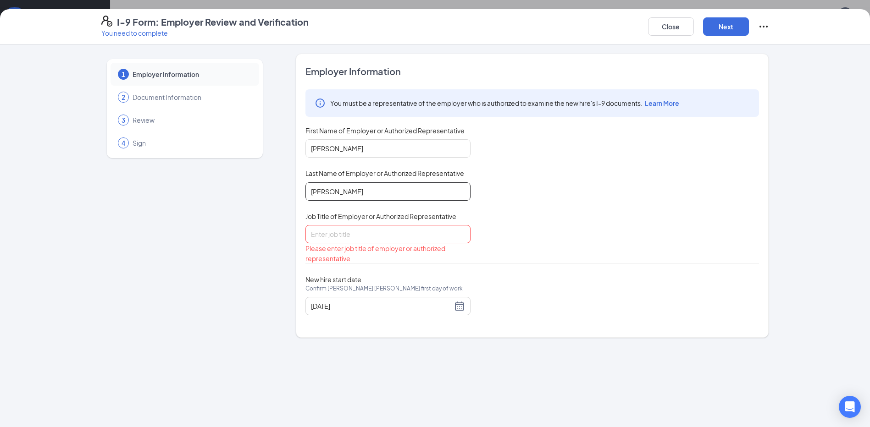
type input "[PERSON_NAME]"
click at [337, 239] on input "Job Title of Employer or Authorized Representative" at bounding box center [387, 234] width 165 height 18
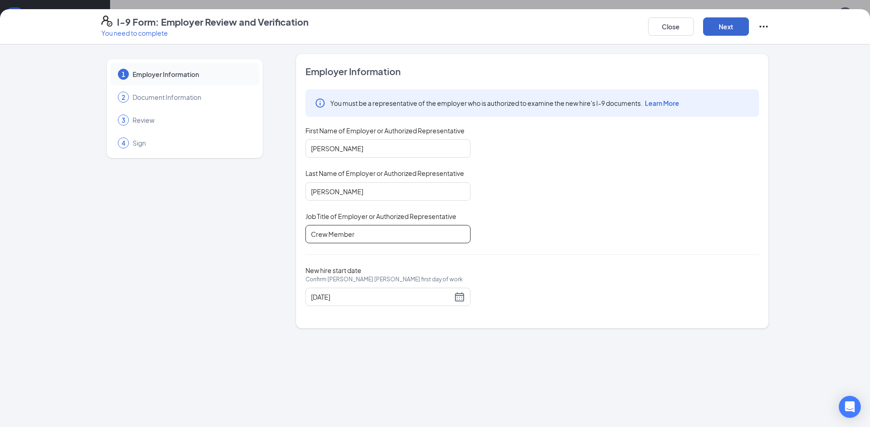
type input "Crew Member"
click at [737, 25] on button "Next" at bounding box center [726, 26] width 46 height 18
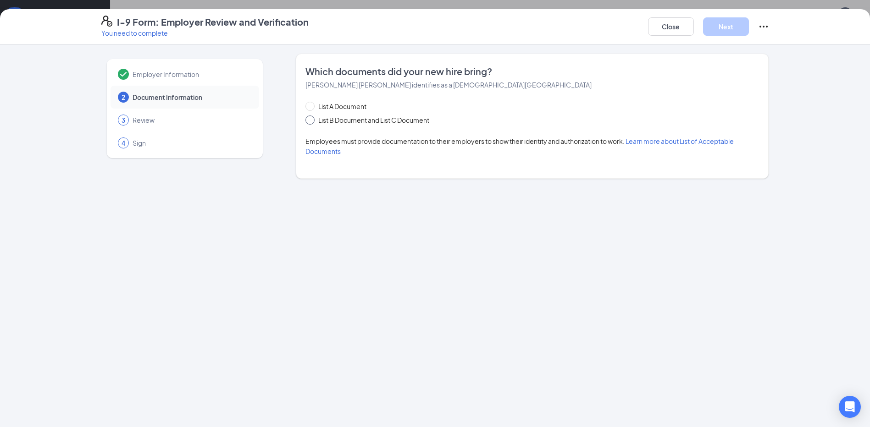
click at [378, 118] on span "List B Document and List C Document" at bounding box center [374, 120] width 118 height 10
click at [312, 118] on input "List B Document and List C Document" at bounding box center [308, 119] width 6 height 6
radio input "true"
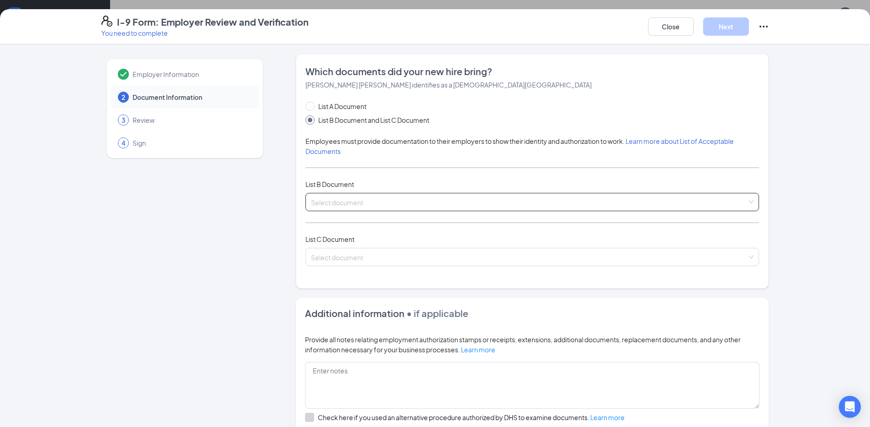
click at [407, 205] on input "search" at bounding box center [529, 200] width 436 height 14
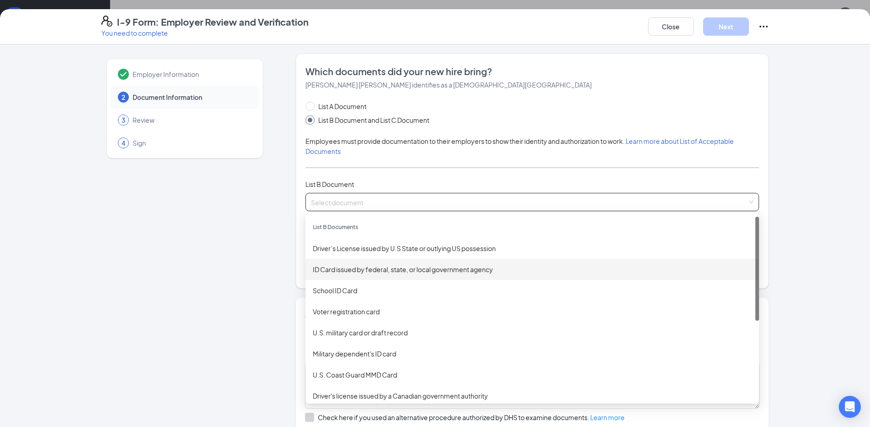
click at [386, 268] on div "ID Card issued by federal, state, or local government agency" at bounding box center [532, 270] width 439 height 10
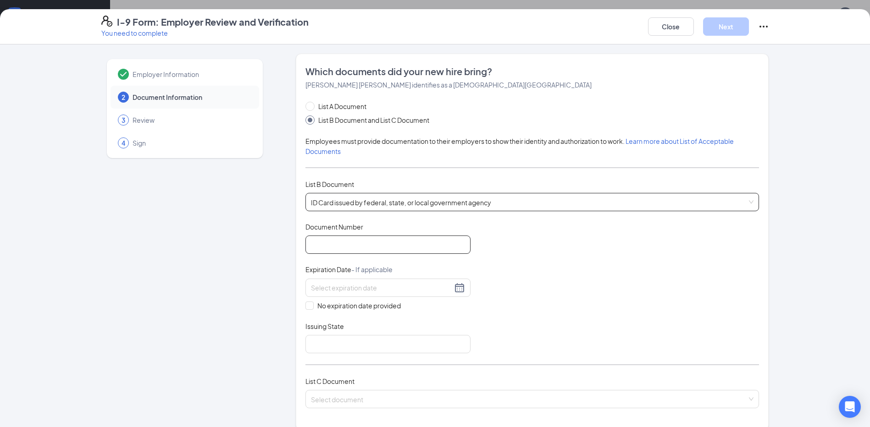
click at [392, 246] on input "Document Number" at bounding box center [387, 245] width 165 height 18
type input "COB-84-6998"
click at [365, 290] on input at bounding box center [381, 288] width 141 height 10
click at [412, 351] on div "14" at bounding box center [414, 355] width 11 height 11
type input "[DATE]"
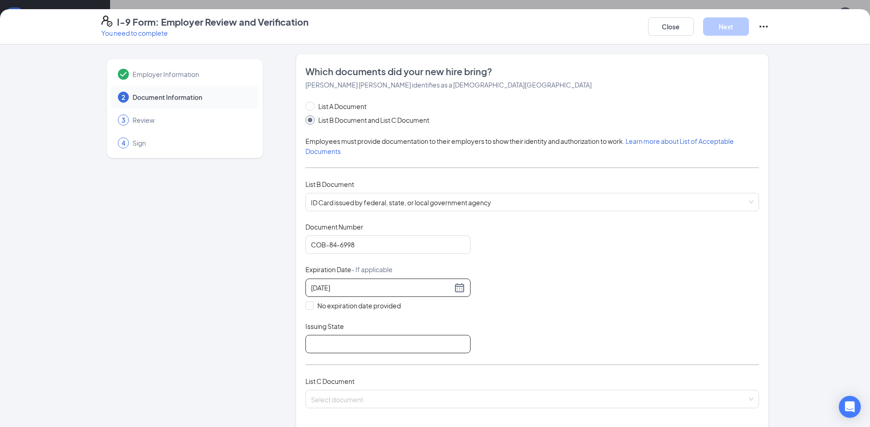
click at [353, 338] on input "Issuing State" at bounding box center [387, 344] width 165 height 18
type input "ND"
click at [403, 397] on input "search" at bounding box center [529, 398] width 436 height 14
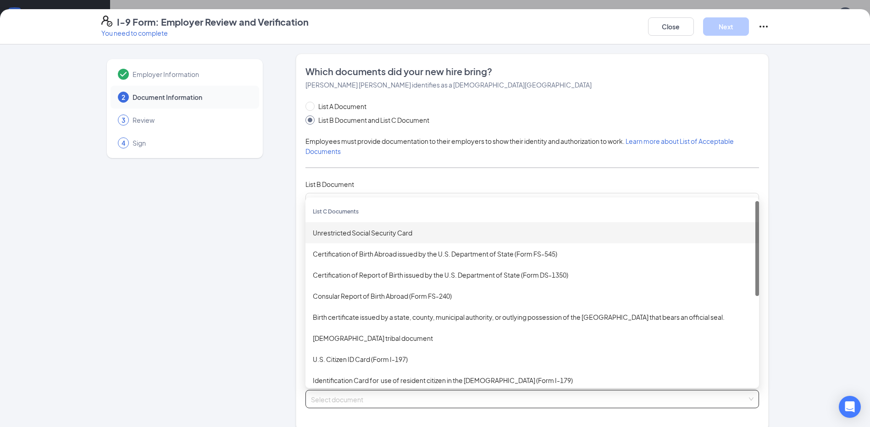
click at [346, 236] on div "Unrestricted Social Security Card" at bounding box center [532, 233] width 439 height 10
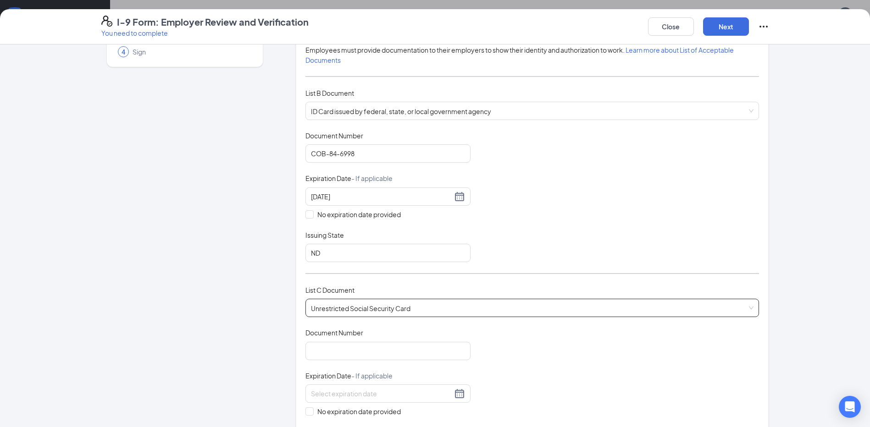
scroll to position [92, 0]
click at [325, 356] on input "Document Number" at bounding box center [387, 351] width 165 height 18
type input "593-42-8357"
click at [314, 408] on span "No expiration date provided" at bounding box center [359, 411] width 91 height 10
click at [311, 408] on input "No expiration date provided" at bounding box center [308, 410] width 6 height 6
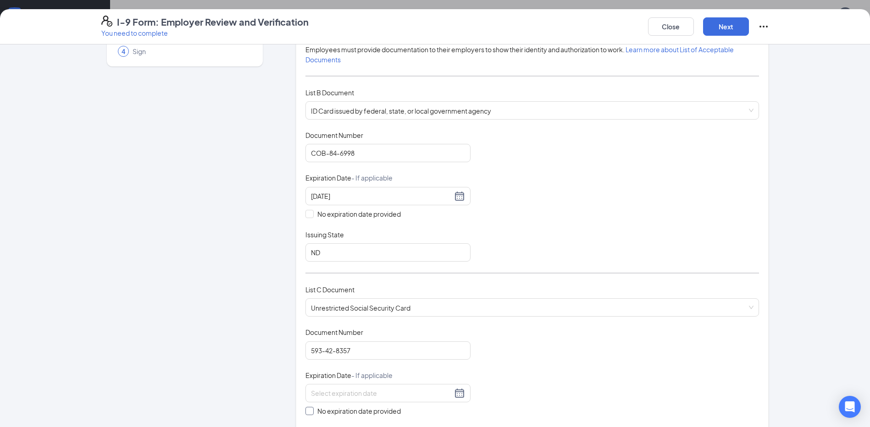
checkbox input "true"
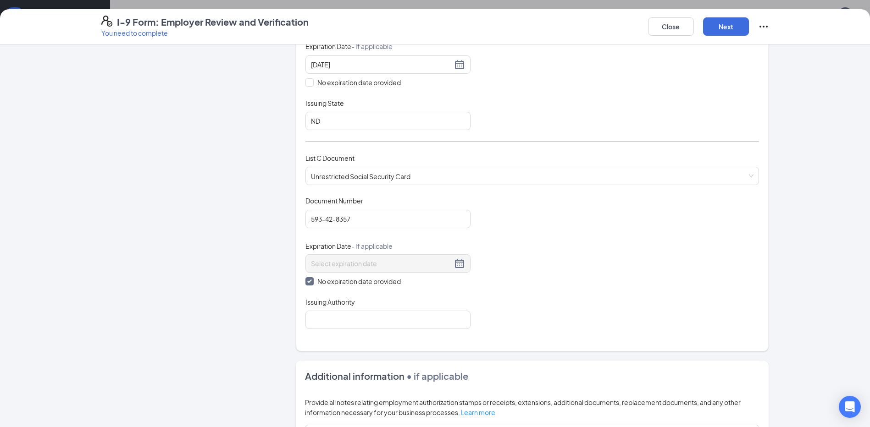
scroll to position [229, 0]
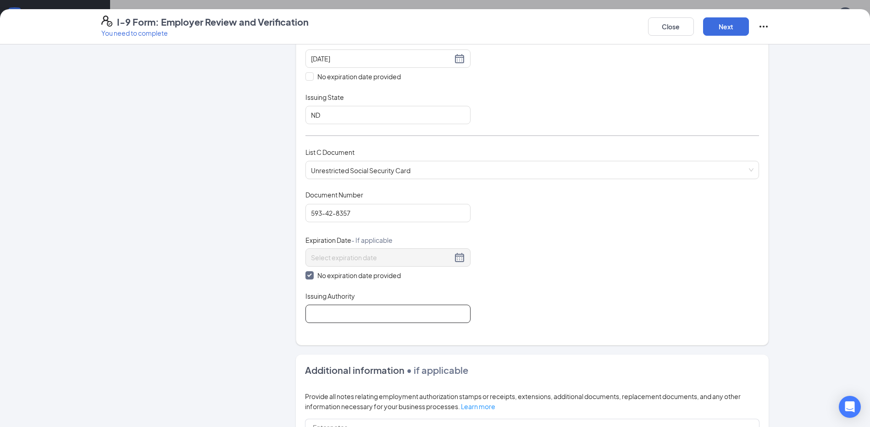
click at [334, 323] on input "Issuing Authority" at bounding box center [387, 314] width 165 height 18
type input "Social Security Card"
click at [723, 33] on button "Next" at bounding box center [726, 26] width 46 height 18
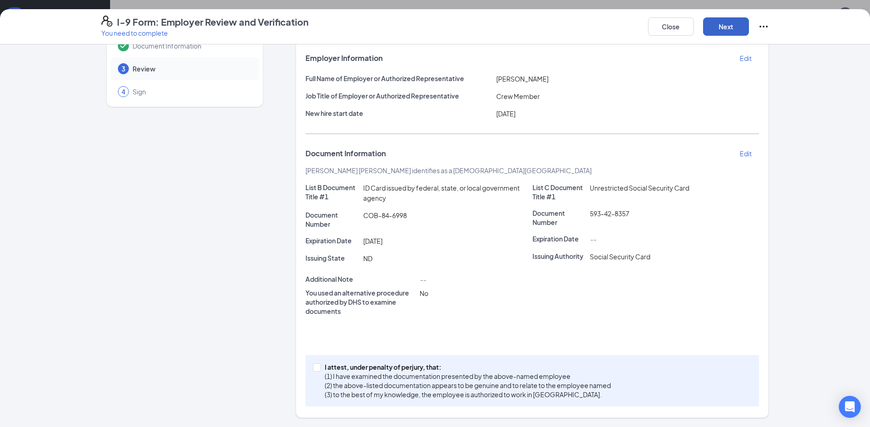
scroll to position [211, 0]
click at [315, 370] on span at bounding box center [317, 368] width 8 height 8
click at [315, 370] on input "I attest, under penalty of [PERSON_NAME], that: (1) I have examined the documen…" at bounding box center [316, 367] width 6 height 6
checkbox input "true"
click at [722, 34] on button "Next" at bounding box center [726, 26] width 46 height 18
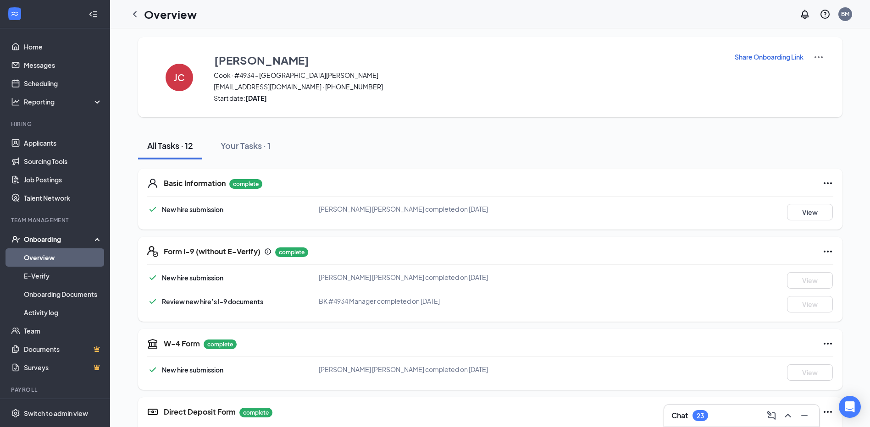
scroll to position [0, 0]
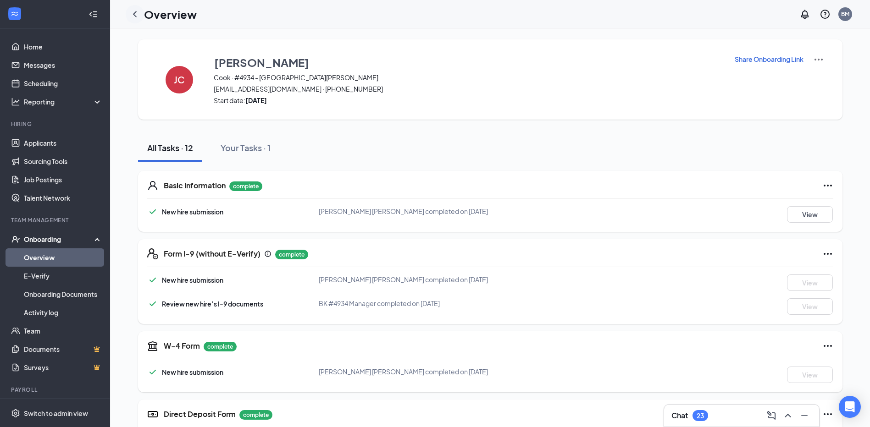
click at [137, 12] on icon "ChevronLeft" at bounding box center [134, 14] width 11 height 11
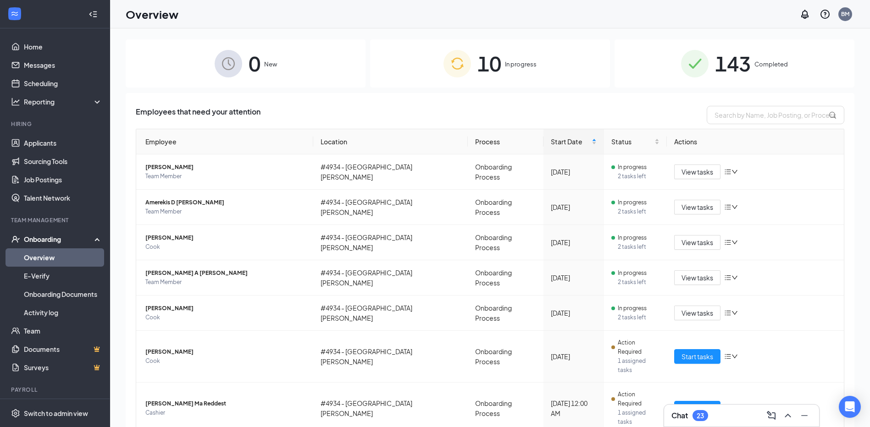
click at [726, 63] on span "143" at bounding box center [733, 64] width 36 height 32
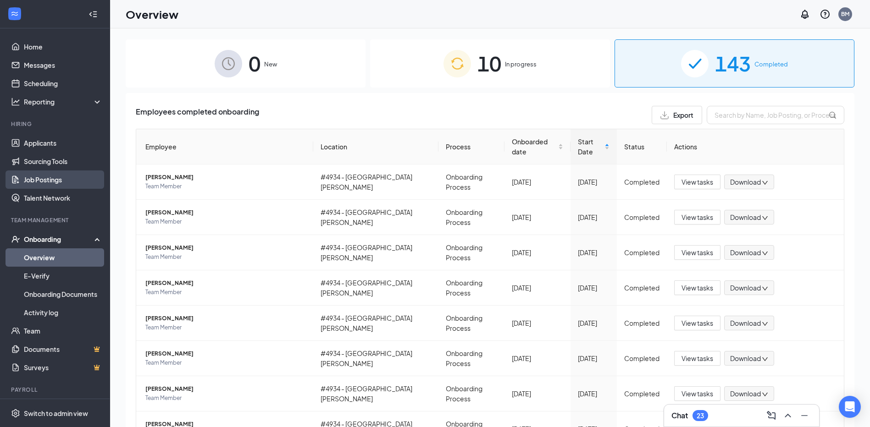
click at [69, 182] on link "Job Postings" at bounding box center [63, 180] width 78 height 18
